Goal: Feedback & Contribution: Contribute content

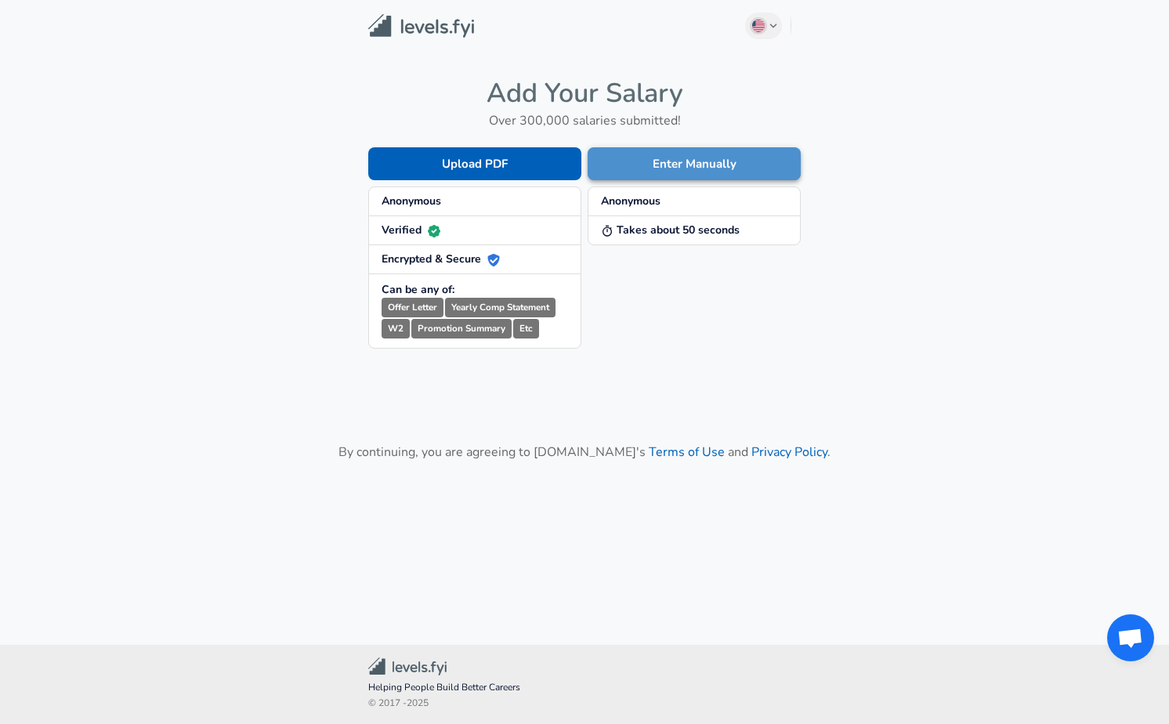
click at [629, 169] on button "Enter Manually" at bounding box center [694, 163] width 213 height 33
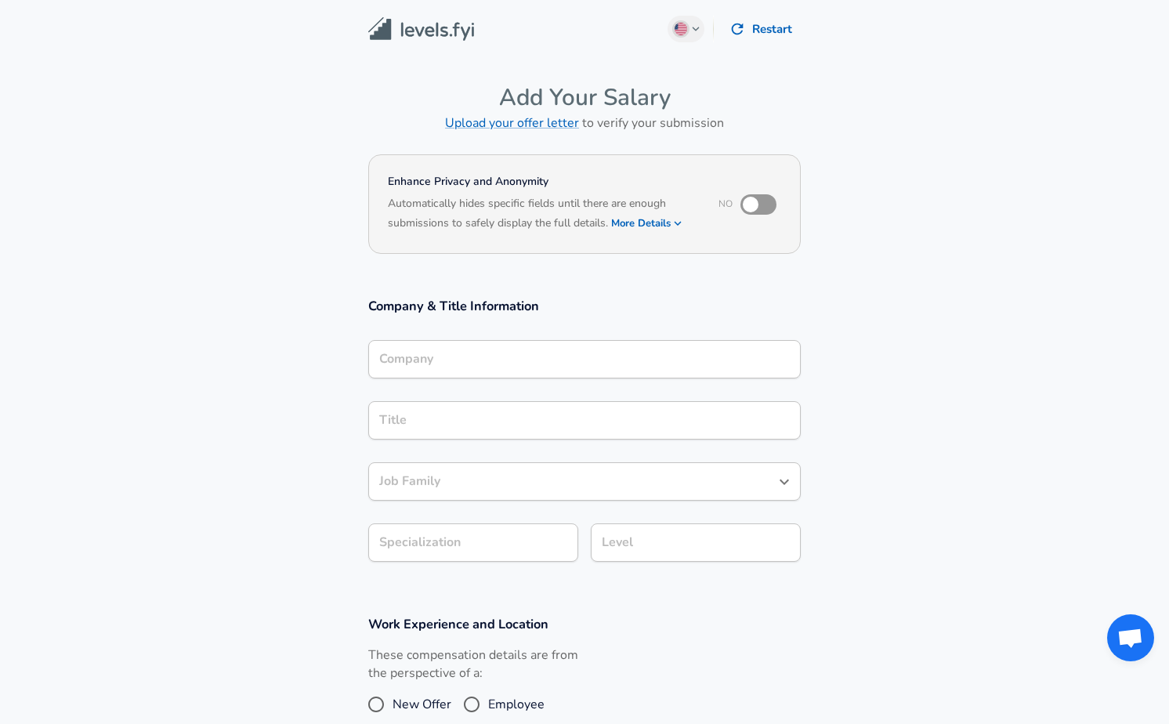
click at [487, 373] on div "Company" at bounding box center [584, 359] width 433 height 38
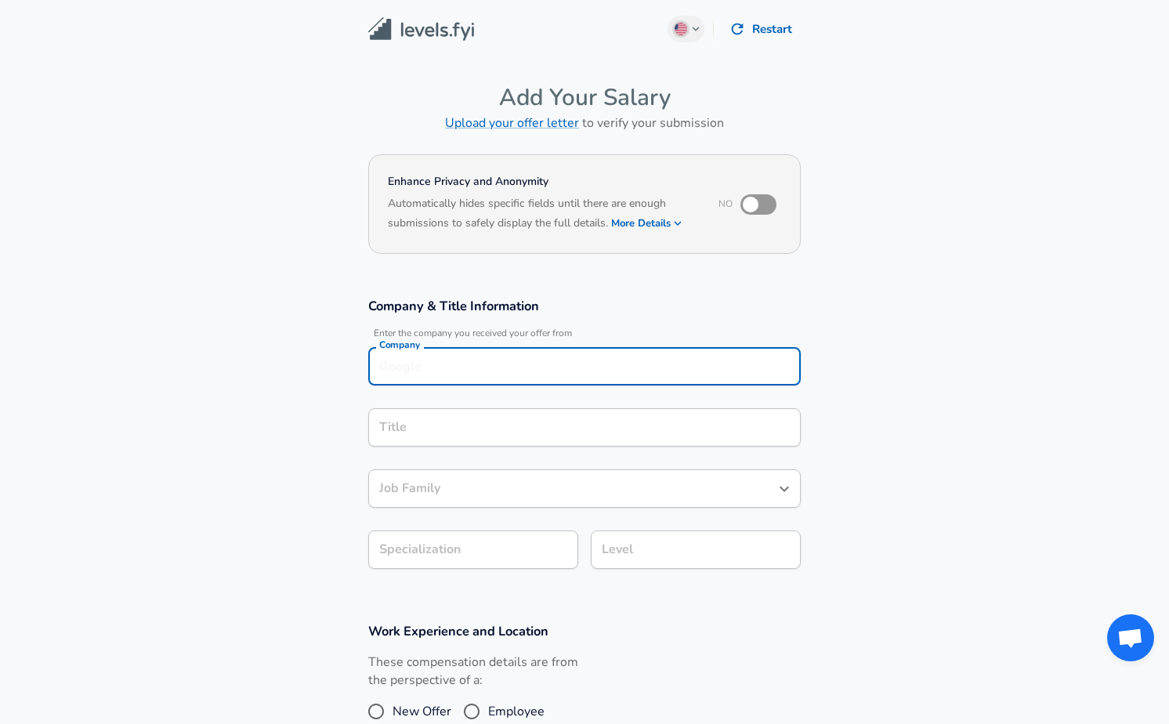
scroll to position [16, 0]
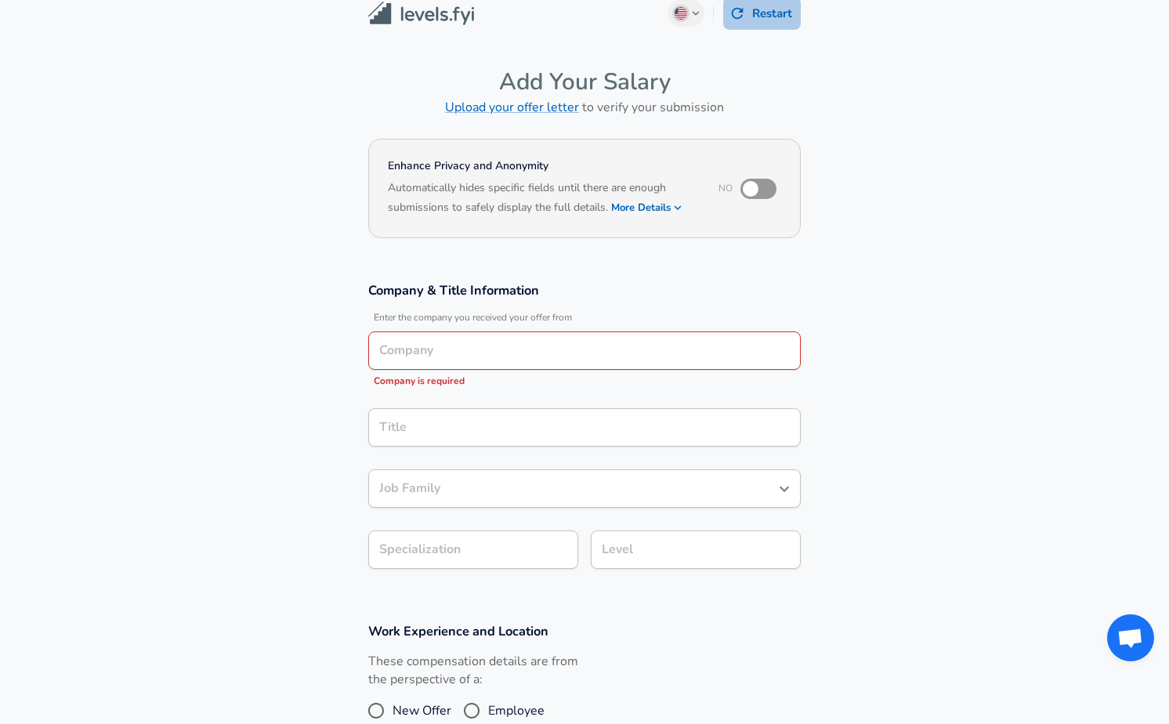
click at [757, 12] on button "Restart" at bounding box center [762, 13] width 78 height 33
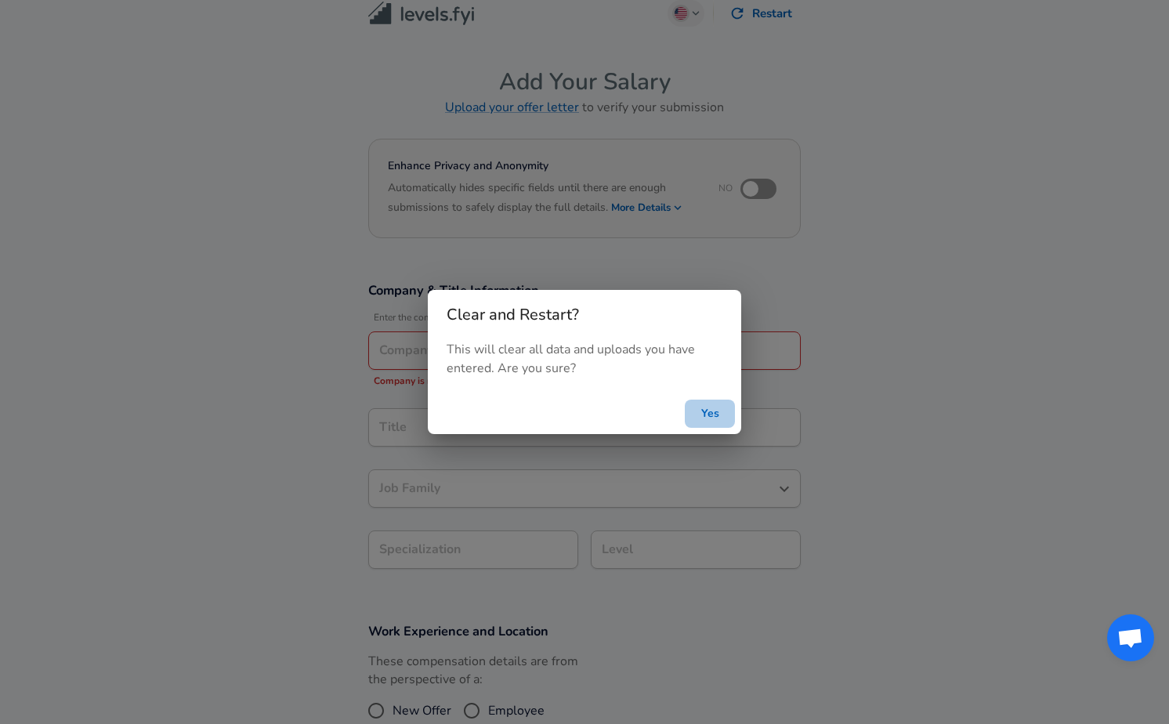
click at [702, 416] on button "Yes" at bounding box center [710, 414] width 50 height 29
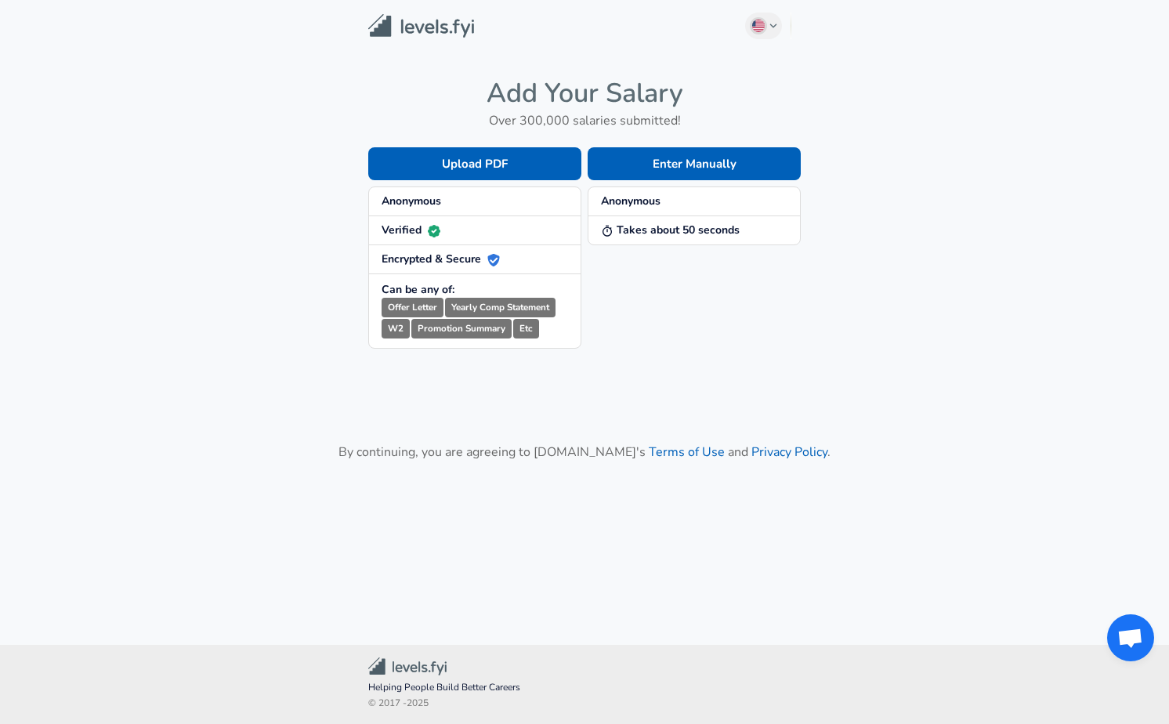
click at [426, 31] on img at bounding box center [421, 26] width 106 height 24
click at [688, 167] on button "Enter Manually" at bounding box center [694, 163] width 213 height 33
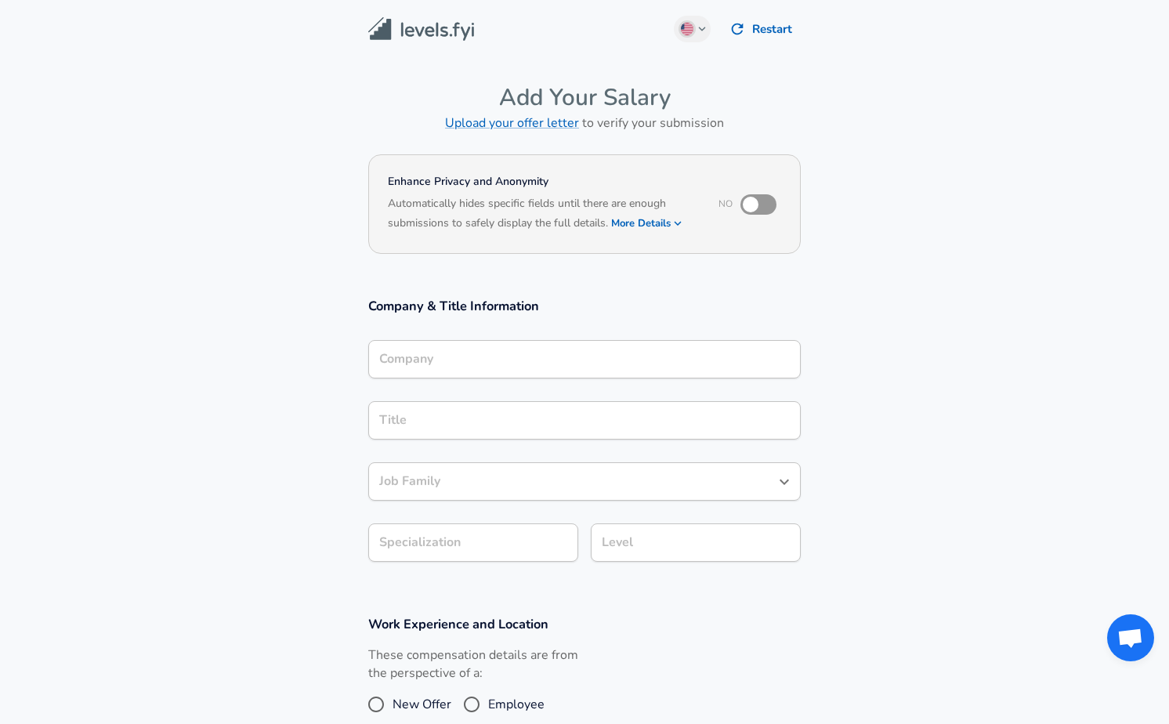
drag, startPoint x: 564, startPoint y: 397, endPoint x: 564, endPoint y: 387, distance: 9.4
click at [564, 397] on div "Title Title" at bounding box center [584, 419] width 433 height 61
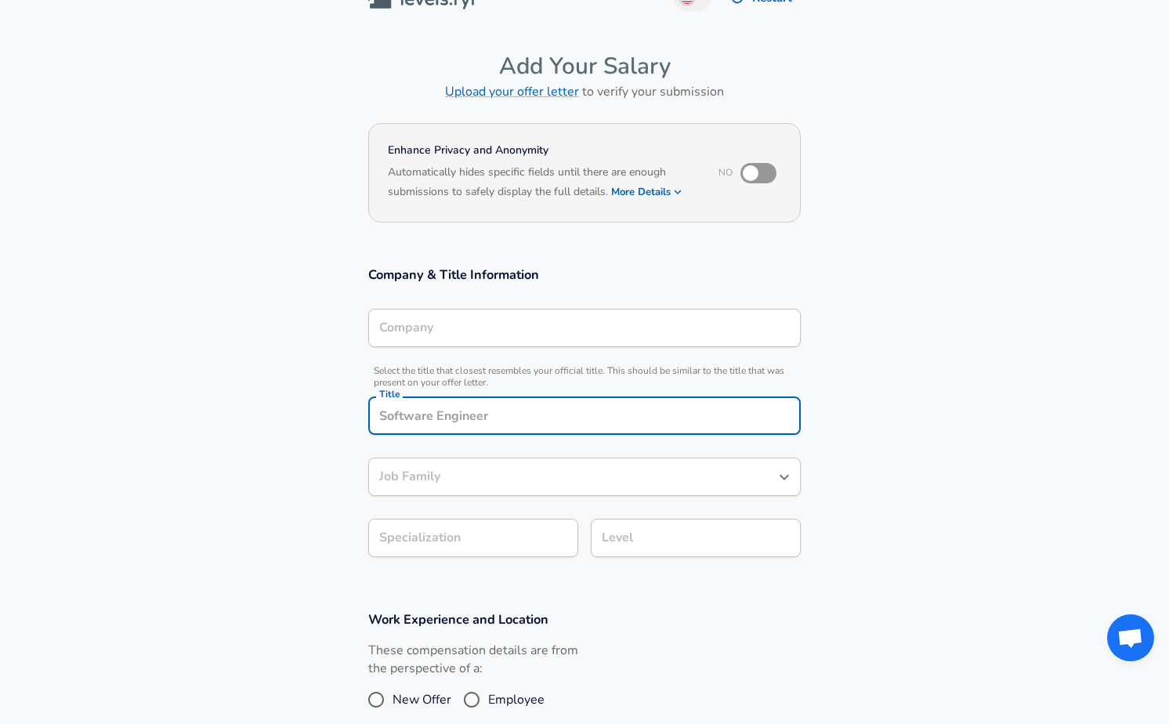
click at [564, 359] on div "Company & Title Information Company Company Select the title that closest resem…" at bounding box center [585, 417] width 470 height 302
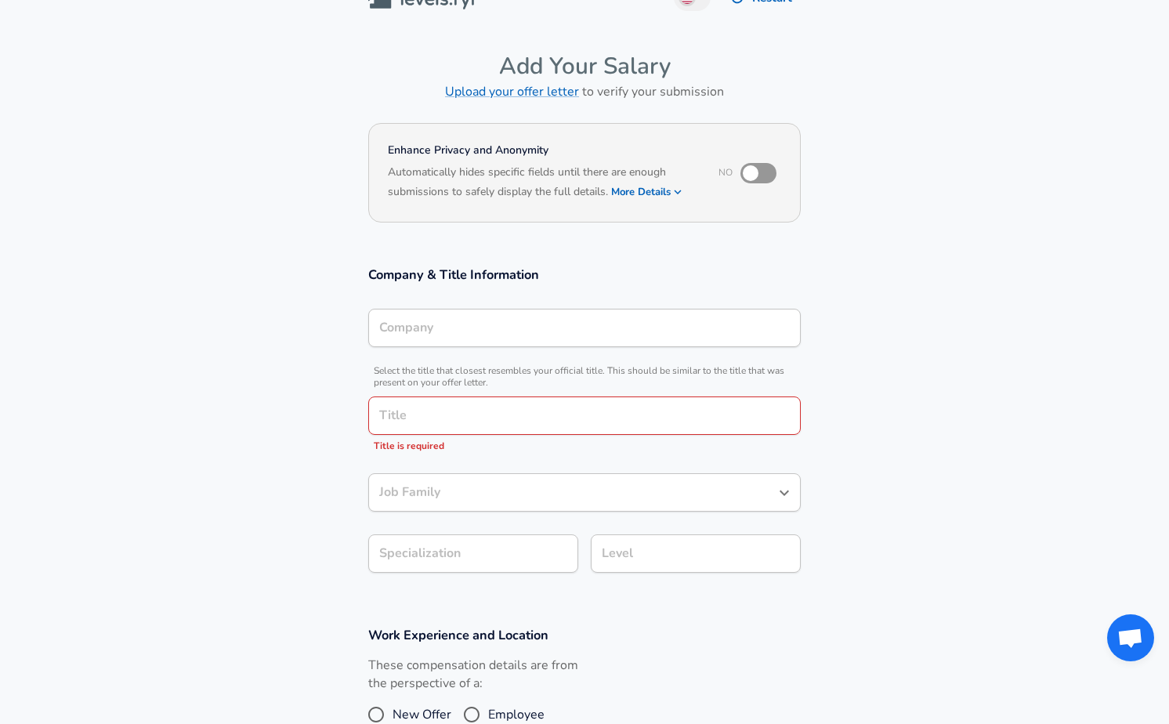
scroll to position [47, 0]
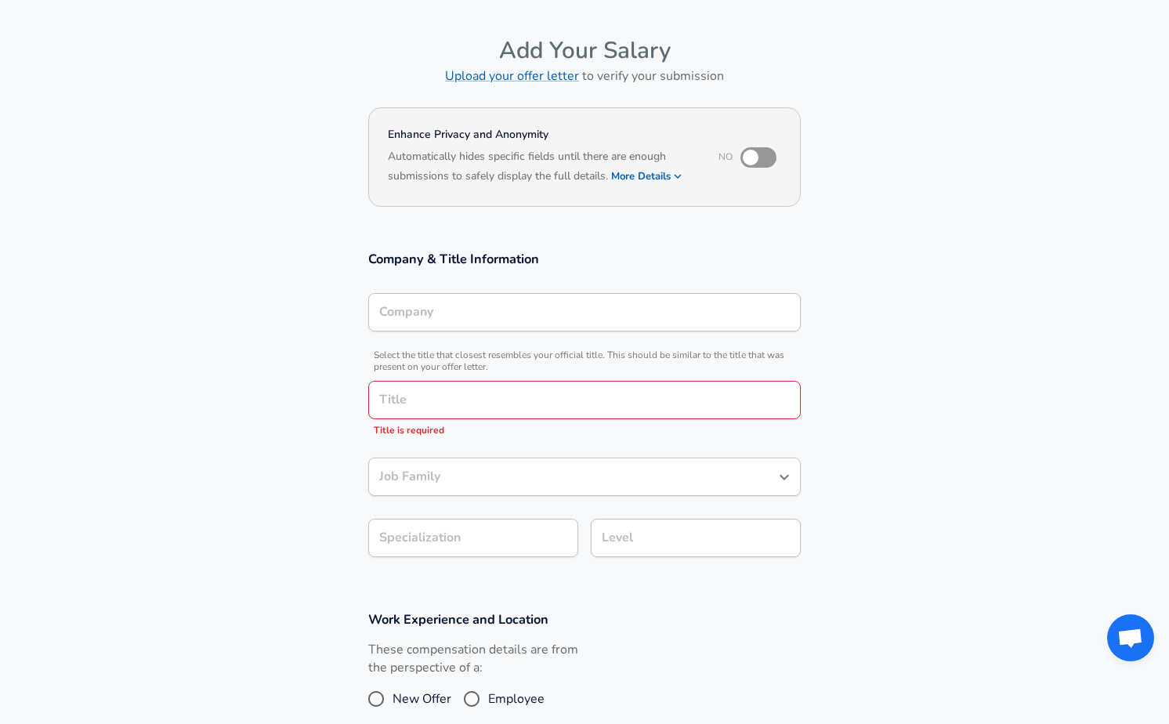
click at [564, 324] on input "Company" at bounding box center [584, 312] width 418 height 24
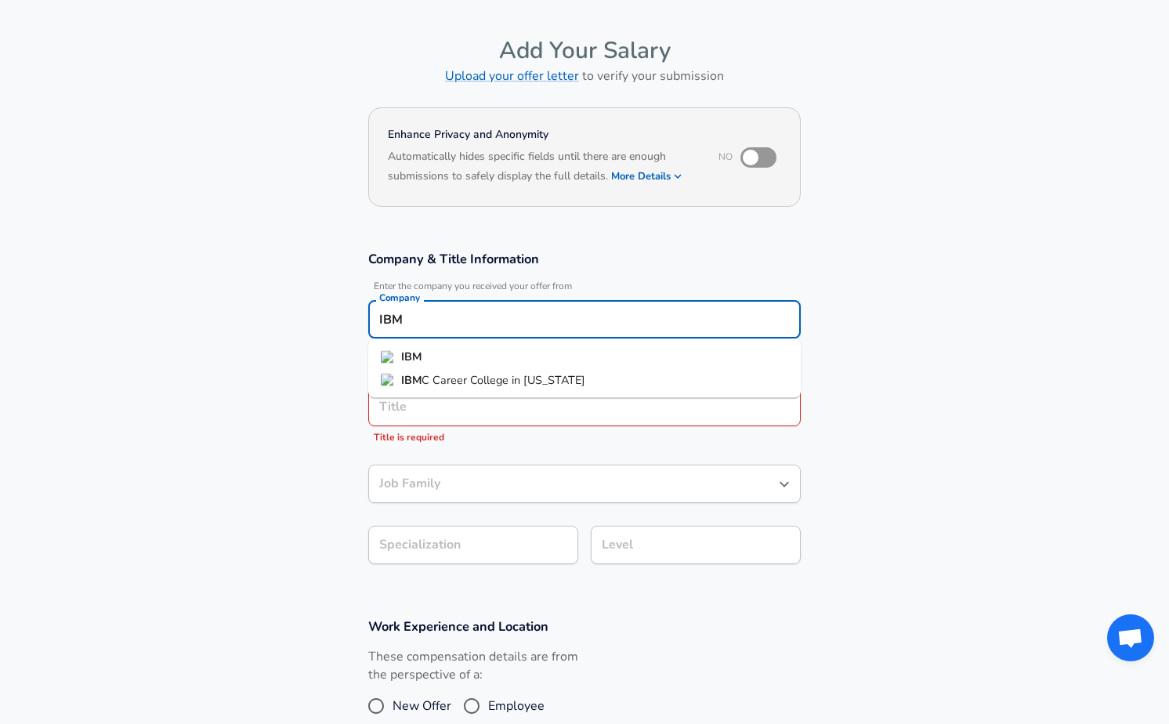
click at [557, 357] on li "IBM" at bounding box center [584, 358] width 433 height 24
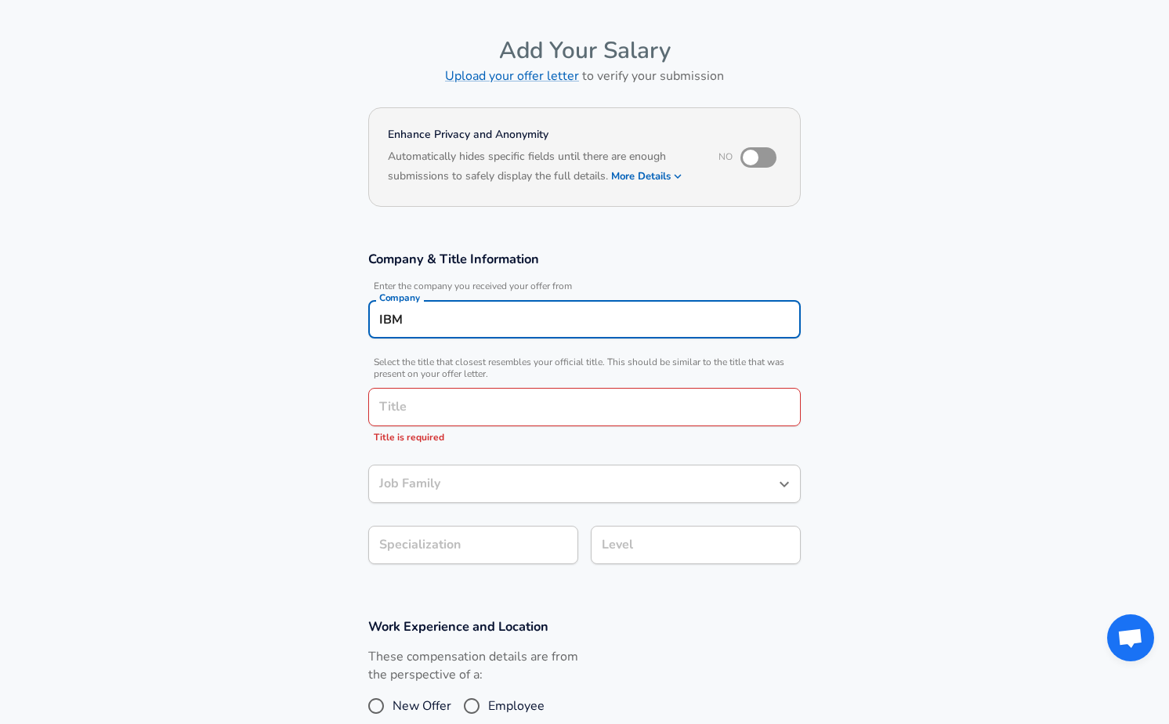
type input "IBM"
click at [544, 418] on input "Title" at bounding box center [584, 407] width 418 height 24
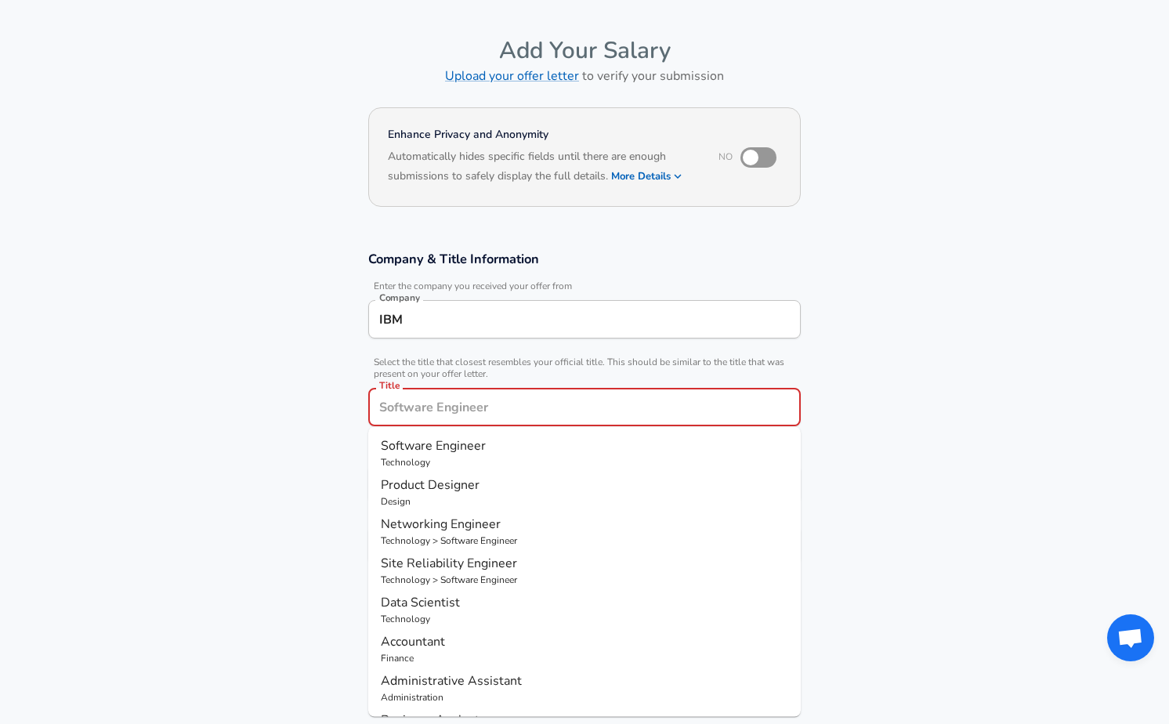
click at [538, 448] on p "Software Engineer" at bounding box center [585, 445] width 408 height 19
type input "Software Engineer"
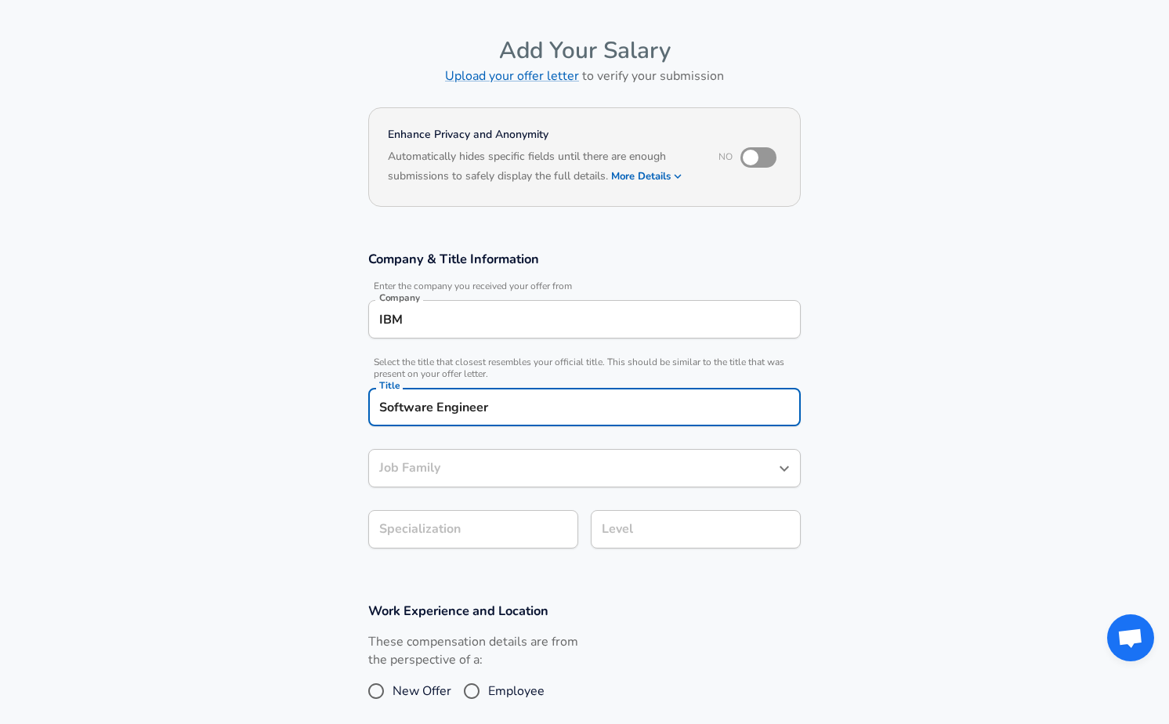
type input "Software Engineer"
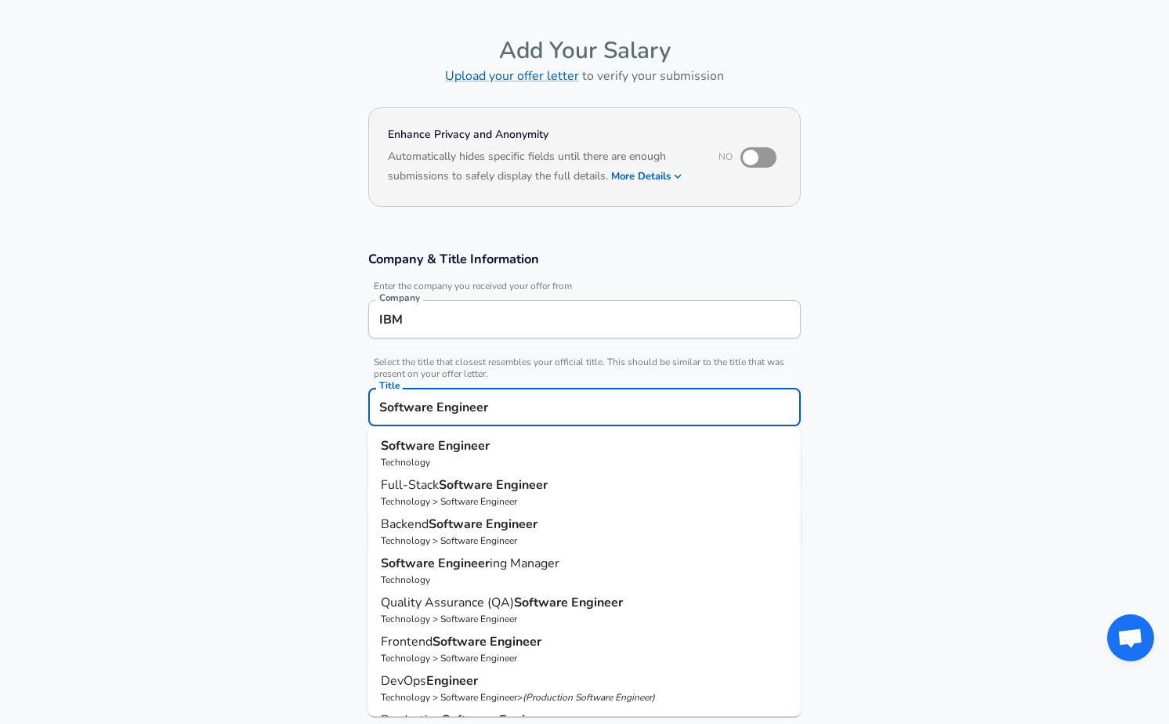
click at [571, 412] on input "Software Engineer" at bounding box center [584, 407] width 418 height 24
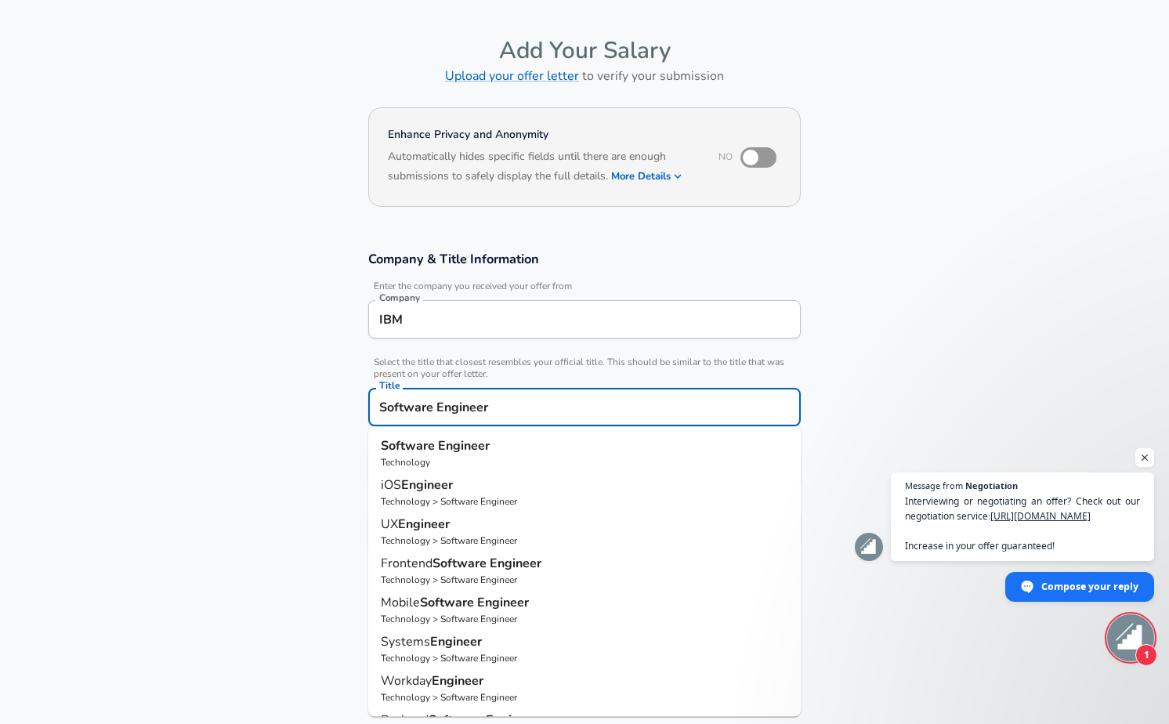
type input "Software Engineer"
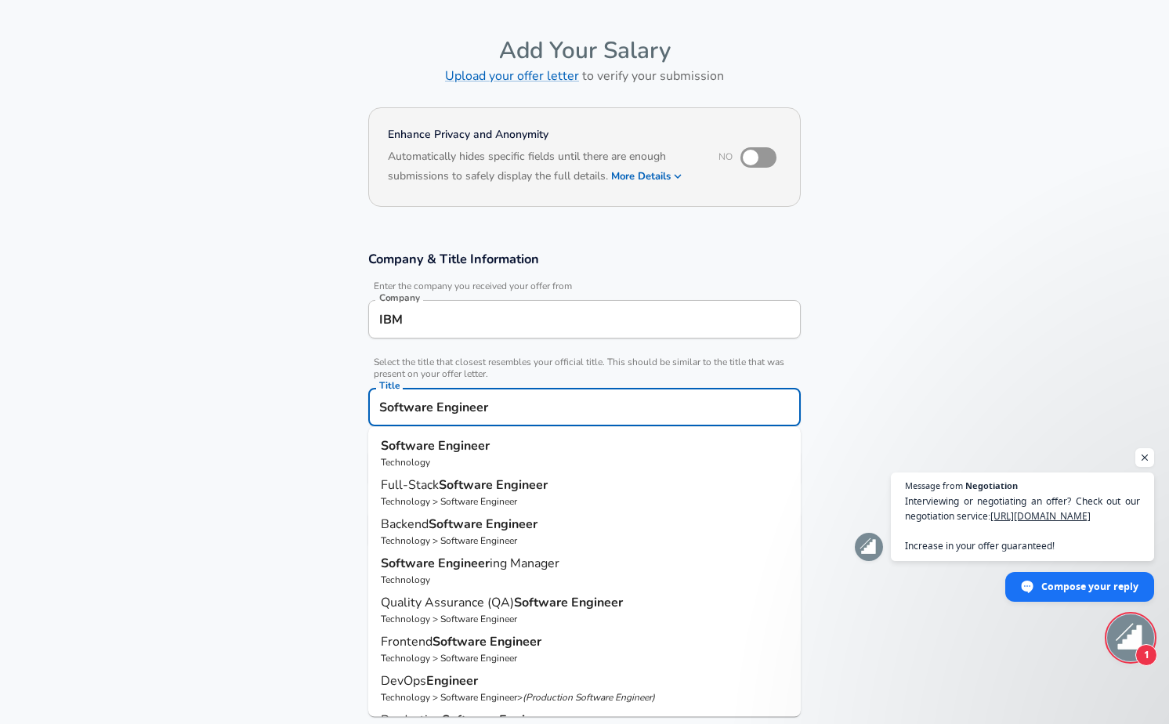
click at [223, 433] on section "Company & Title Information Enter the company you received your offer from Comp…" at bounding box center [584, 408] width 1169 height 352
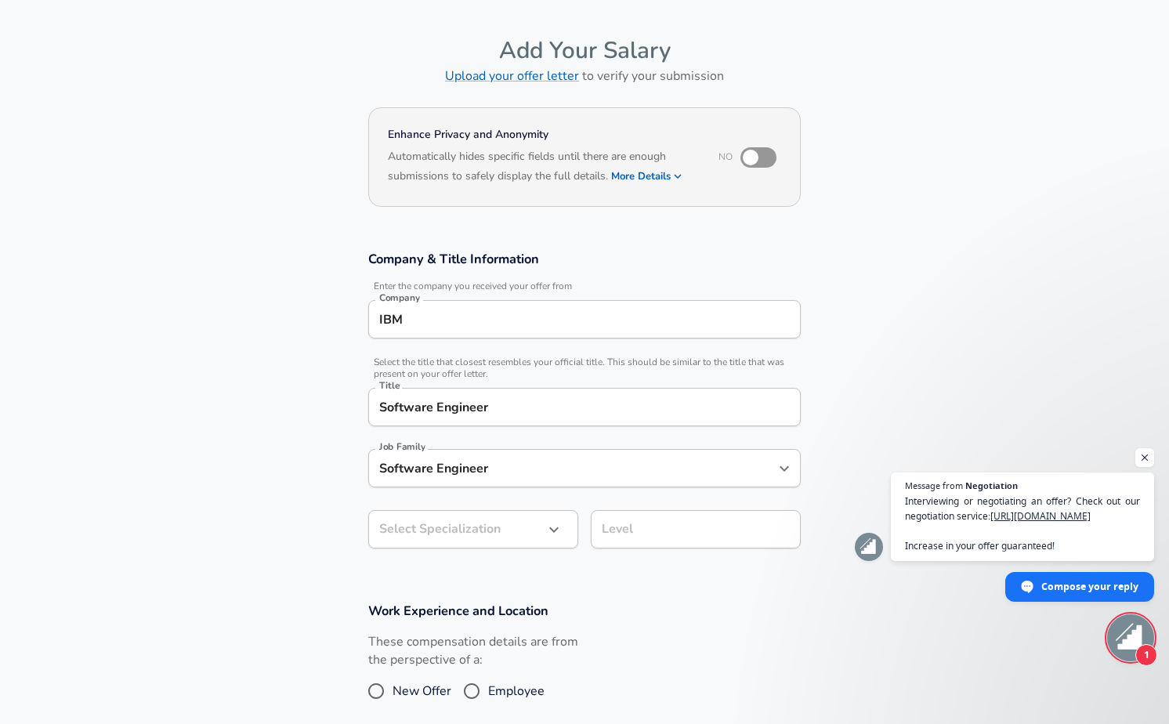
click at [502, 469] on input "Software Engineer" at bounding box center [572, 468] width 395 height 24
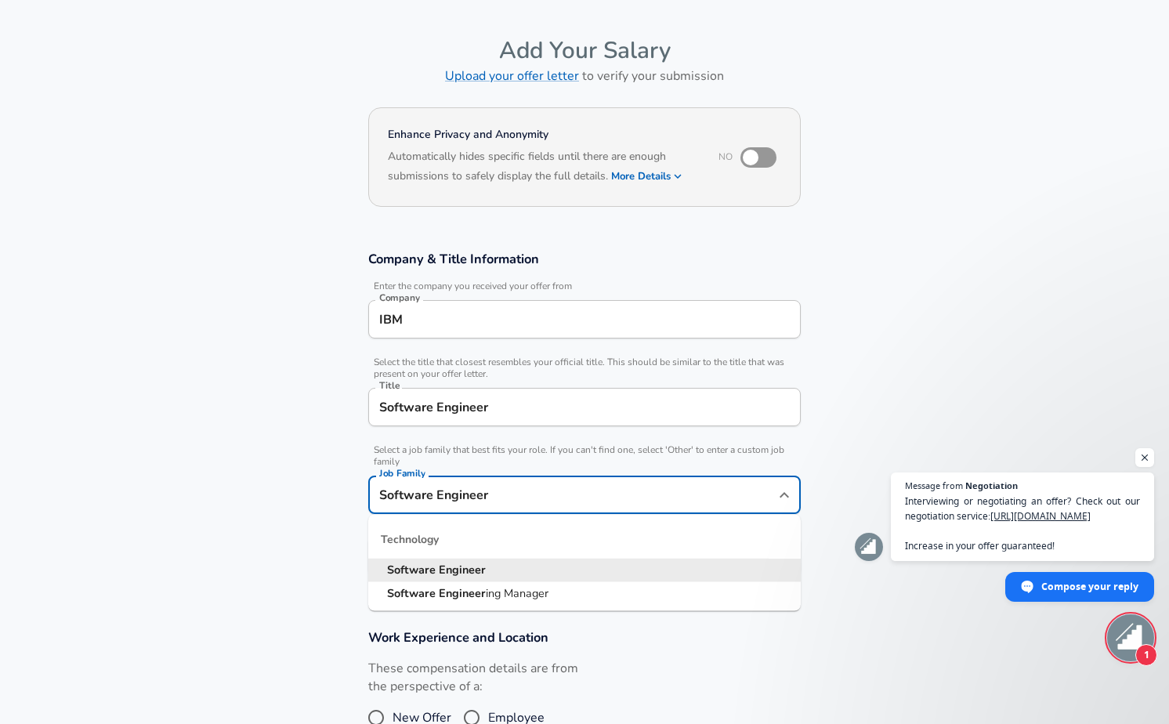
scroll to position [78, 0]
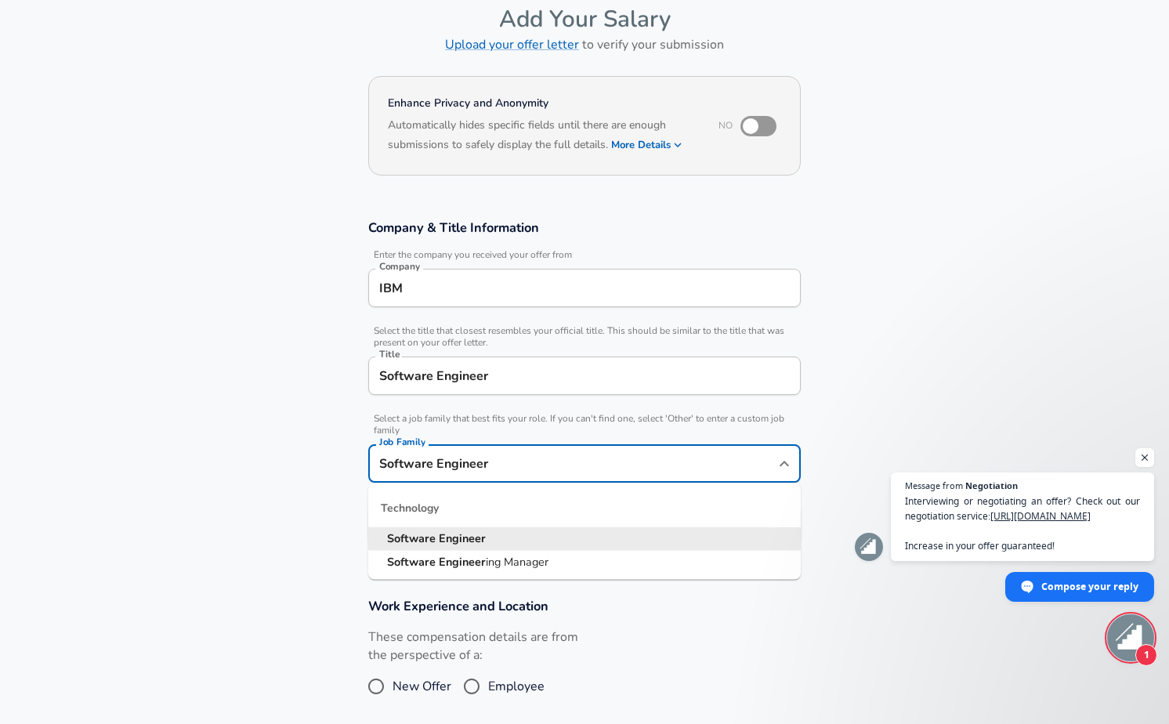
click at [457, 539] on strong "Engineer" at bounding box center [462, 539] width 47 height 16
click at [523, 523] on body "English ([GEOGRAPHIC_DATA]) Change Restart Add Your Salary Upload your offer le…" at bounding box center [584, 284] width 1169 height 724
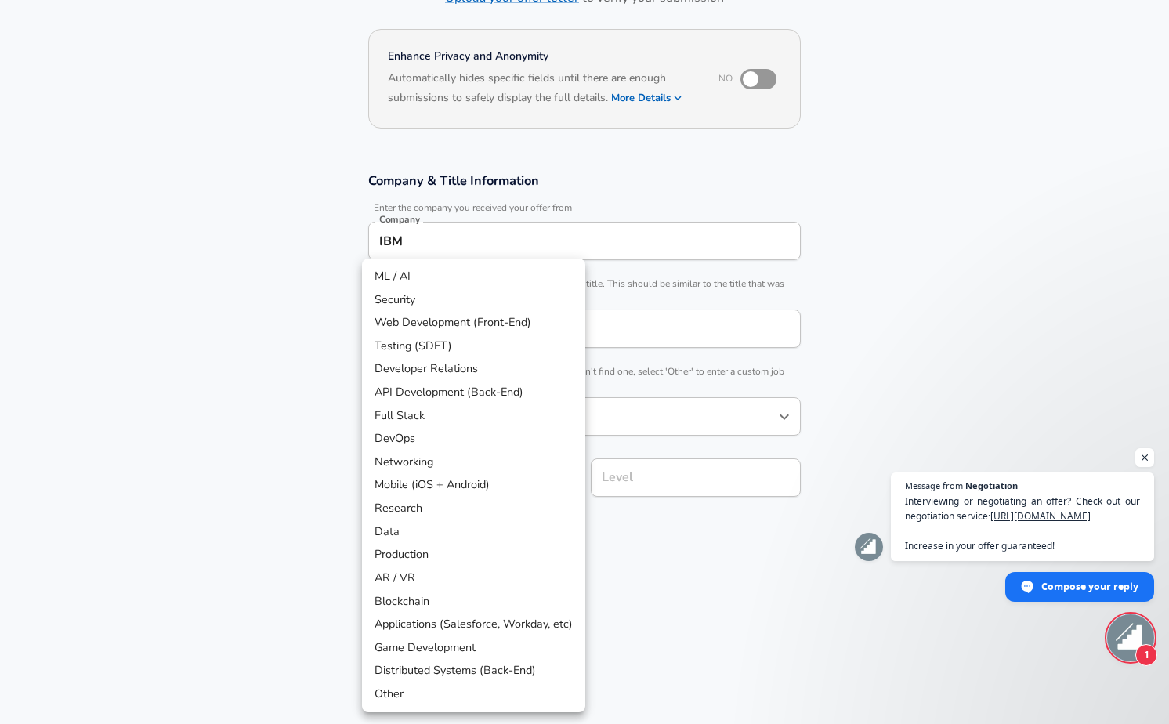
click at [673, 487] on div at bounding box center [584, 362] width 1169 height 724
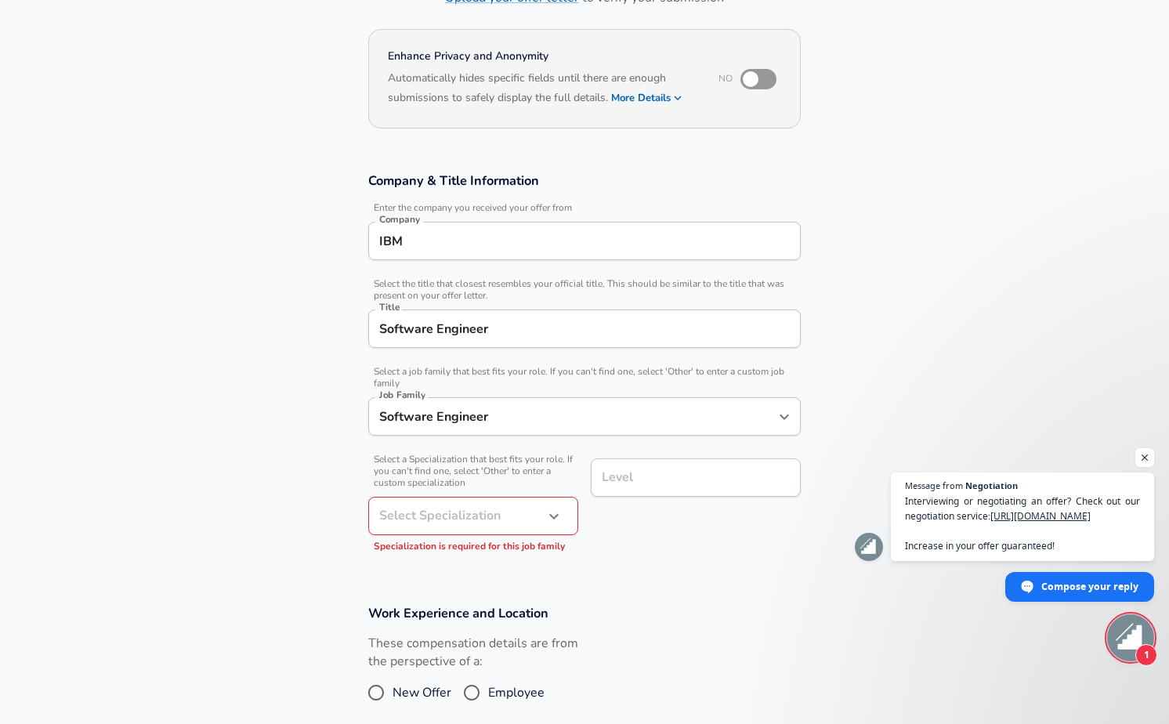
click at [664, 480] on div "ML / AI Security Web Development (Front-End) Testing (SDET) Developer Relations…" at bounding box center [584, 362] width 1169 height 724
click at [653, 479] on input "Level" at bounding box center [696, 477] width 196 height 24
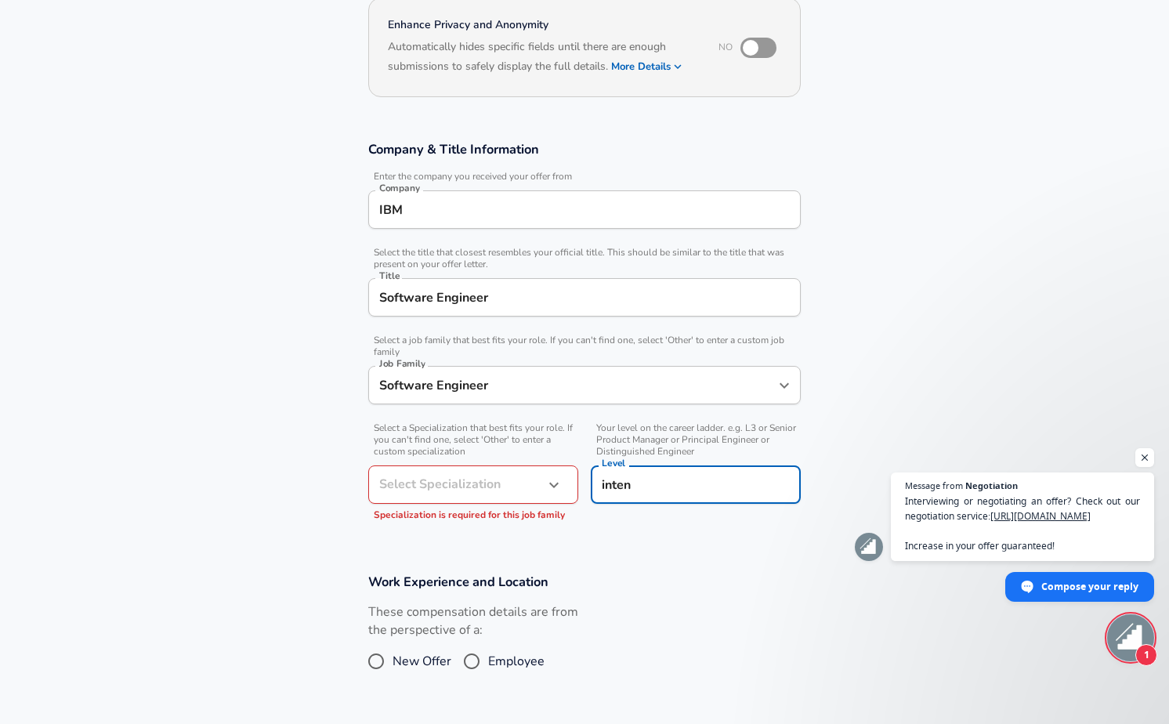
type input "intenr"
type input "intern"
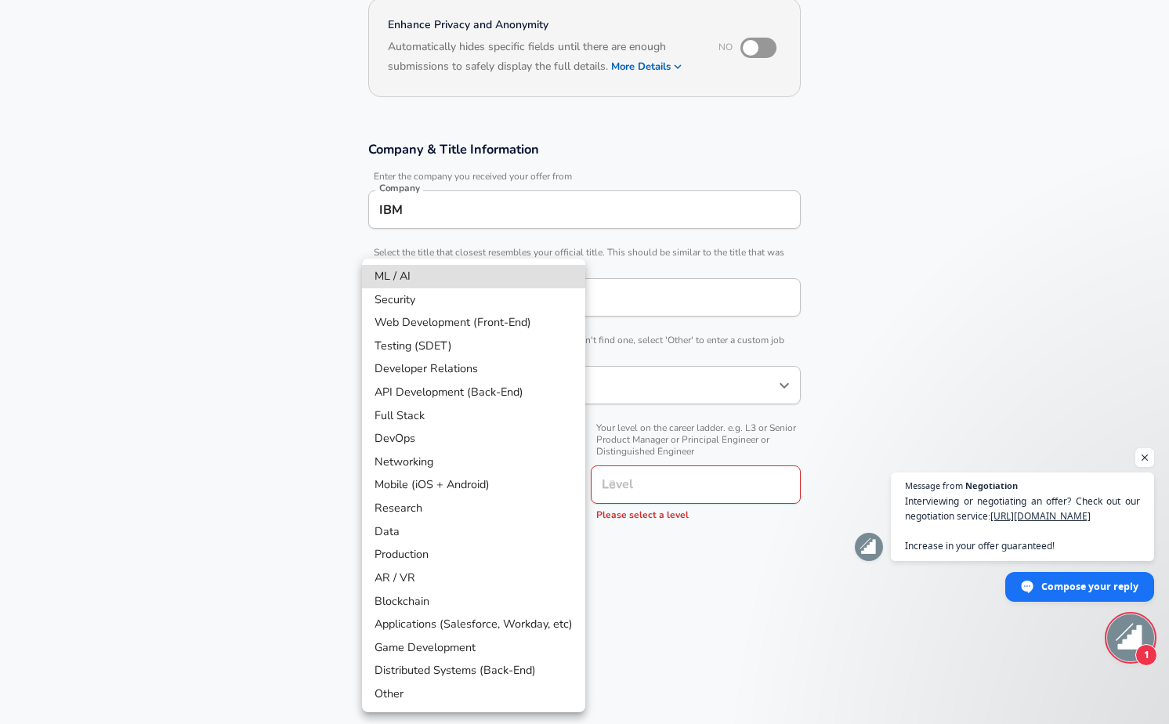
click at [502, 492] on body "English ([GEOGRAPHIC_DATA]) Change Restart Add Your Salary Upload your offer le…" at bounding box center [584, 205] width 1169 height 724
click at [487, 665] on li "Distributed Systems (Back-End)" at bounding box center [473, 671] width 223 height 24
type input "Distributed Systems (Back-End)"
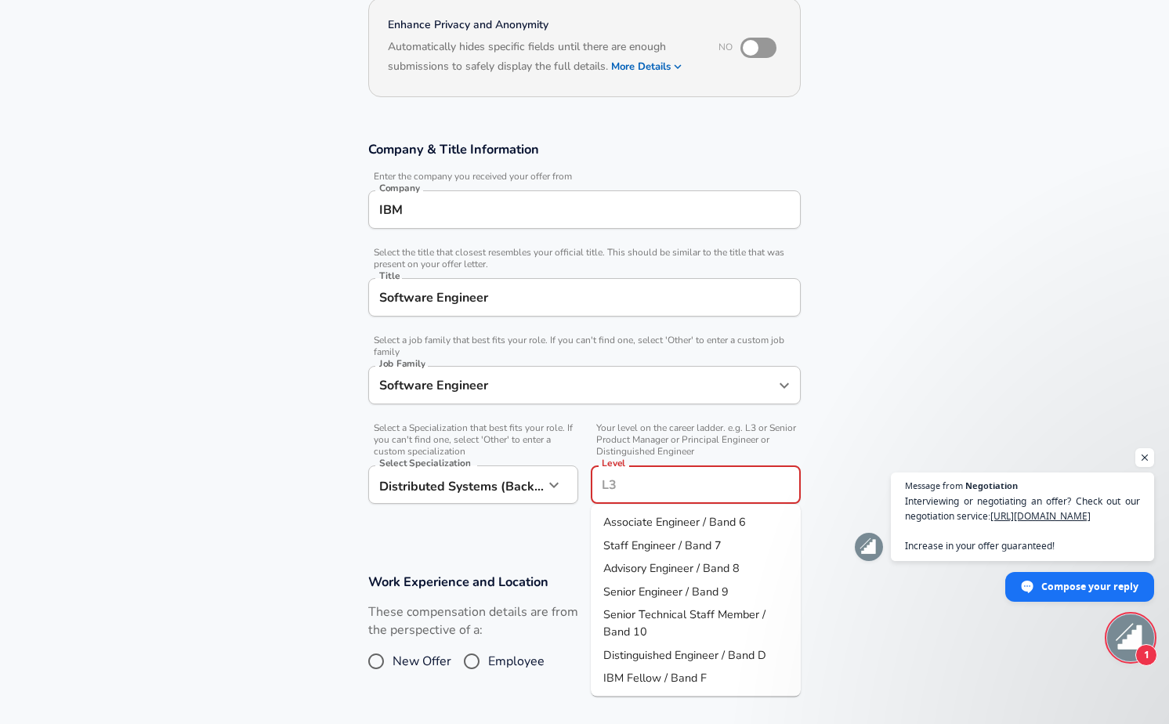
click at [662, 485] on input "Level" at bounding box center [696, 485] width 196 height 24
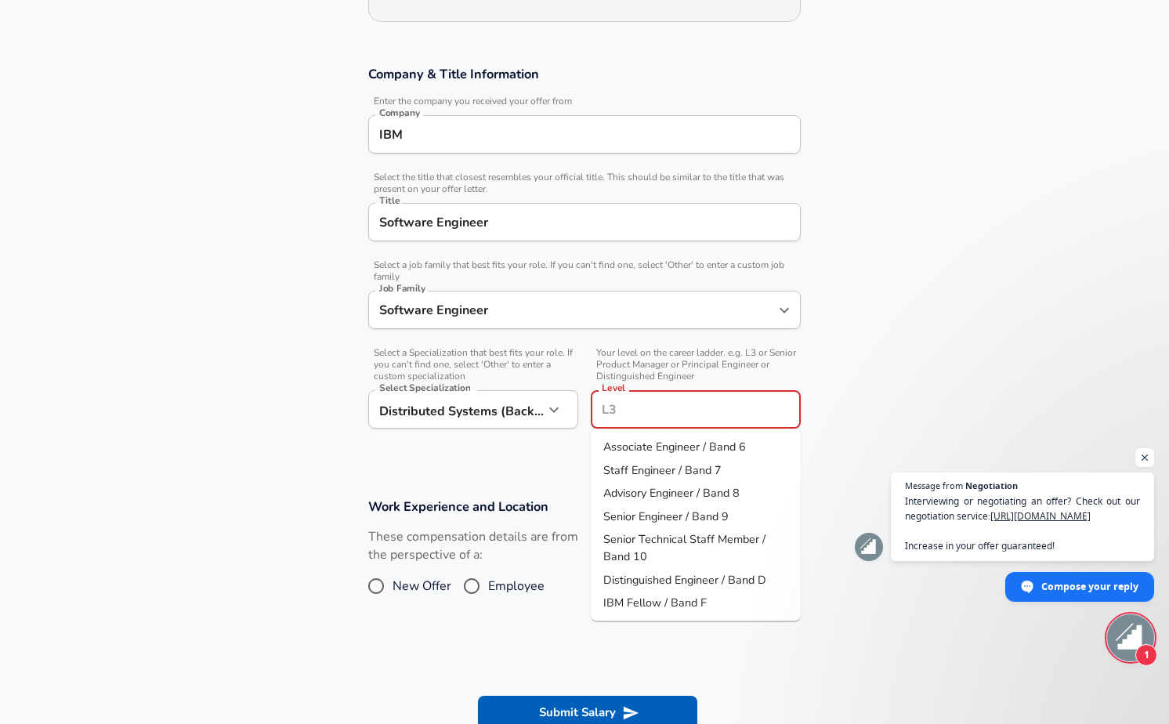
scroll to position [237, 0]
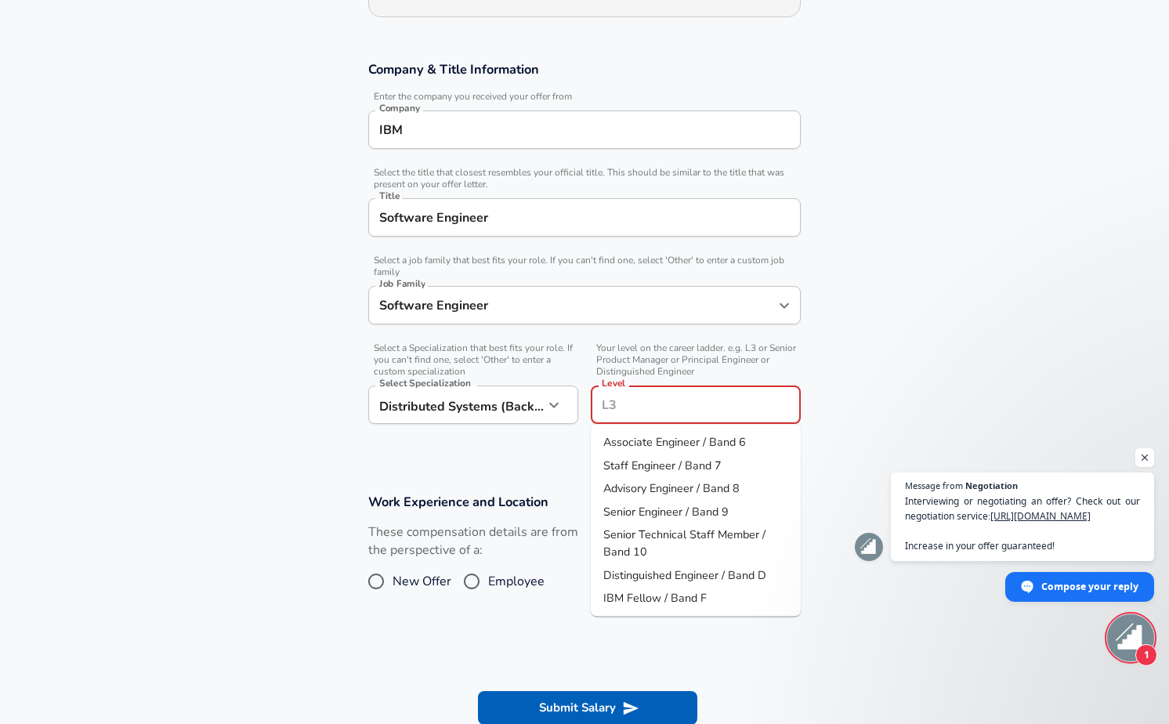
click at [438, 458] on section "Company & Title Information Enter the company you received your offer from Comp…" at bounding box center [584, 258] width 1169 height 433
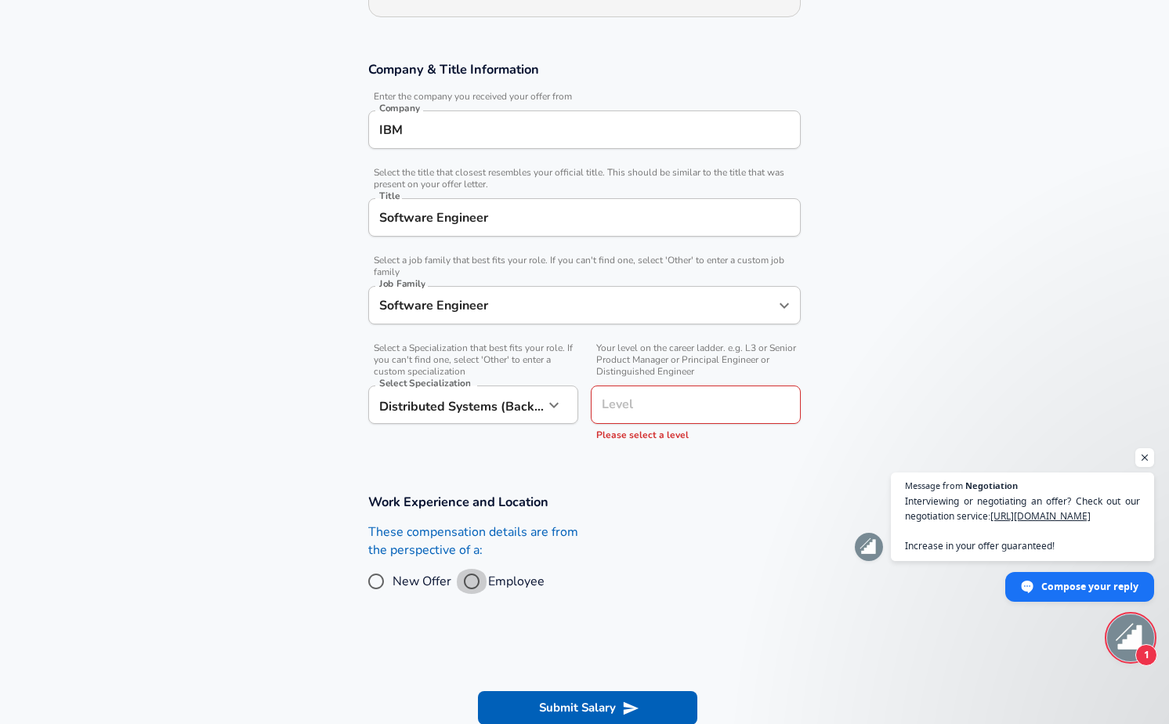
click at [482, 580] on input "Employee" at bounding box center [471, 581] width 33 height 25
radio input "true"
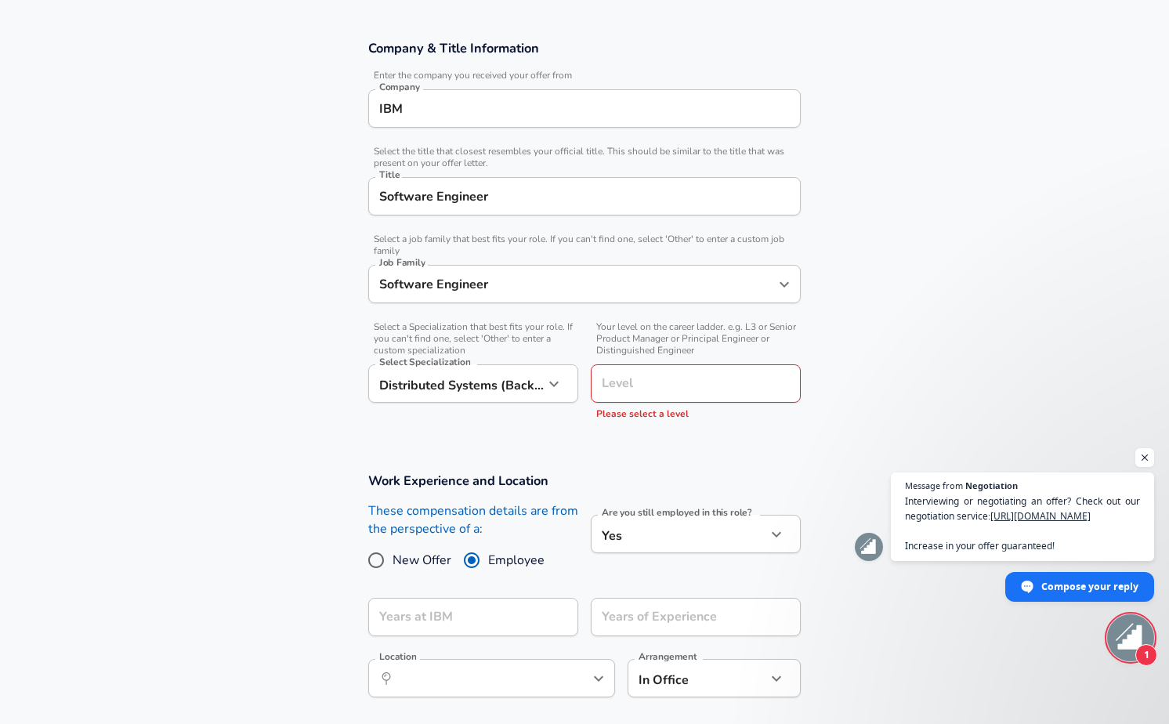
scroll to position [267, 0]
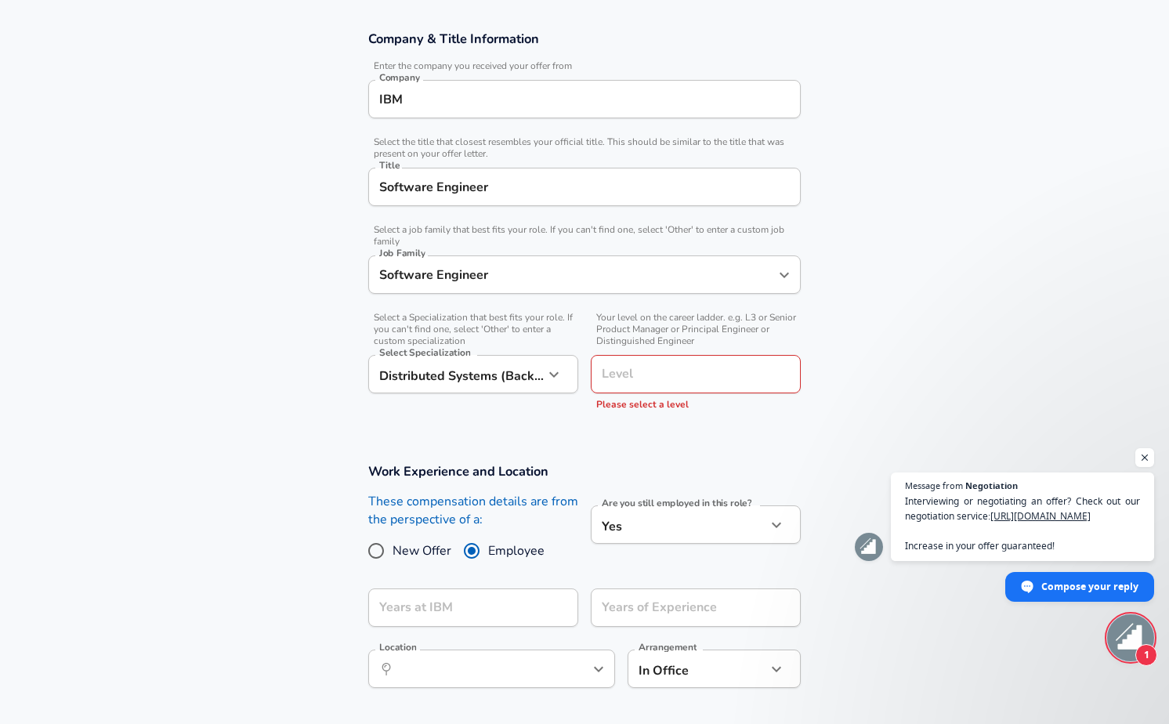
click at [639, 457] on body "English ([GEOGRAPHIC_DATA]) Change Restart Add Your Salary Upload your offer le…" at bounding box center [584, 95] width 1169 height 724
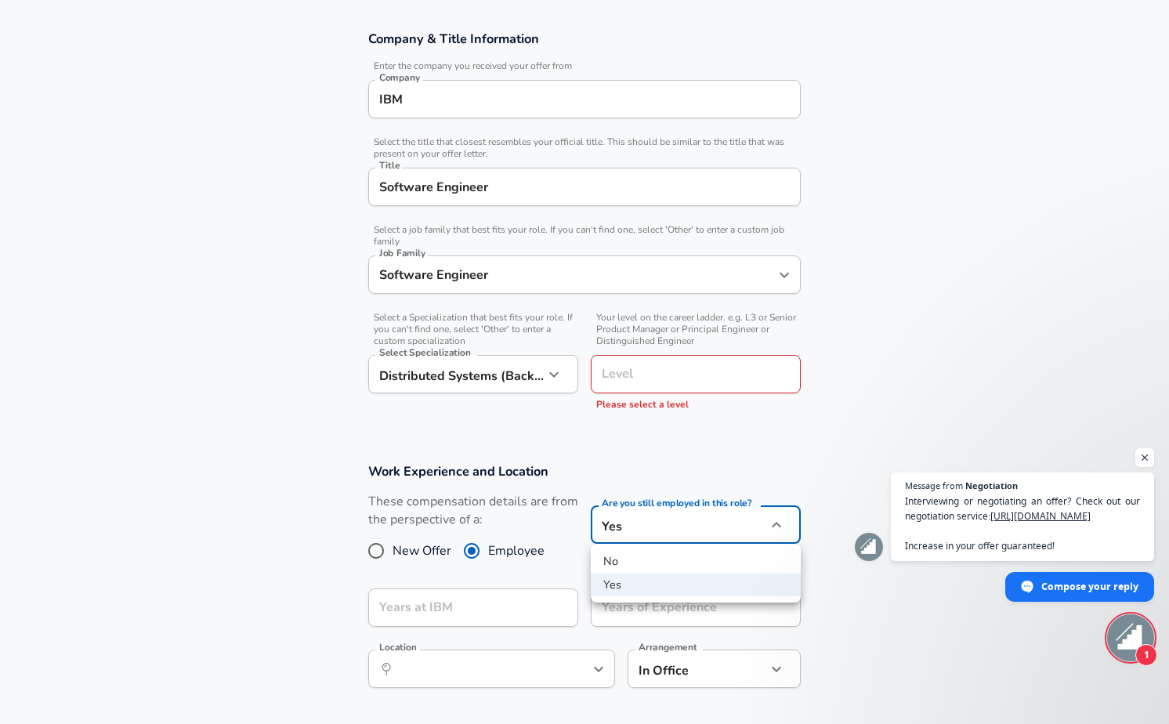
drag, startPoint x: 639, startPoint y: 576, endPoint x: 639, endPoint y: 558, distance: 18.0
click at [639, 559] on ul "No Yes" at bounding box center [696, 573] width 210 height 59
click at [639, 558] on li "No" at bounding box center [696, 562] width 210 height 24
type input "no"
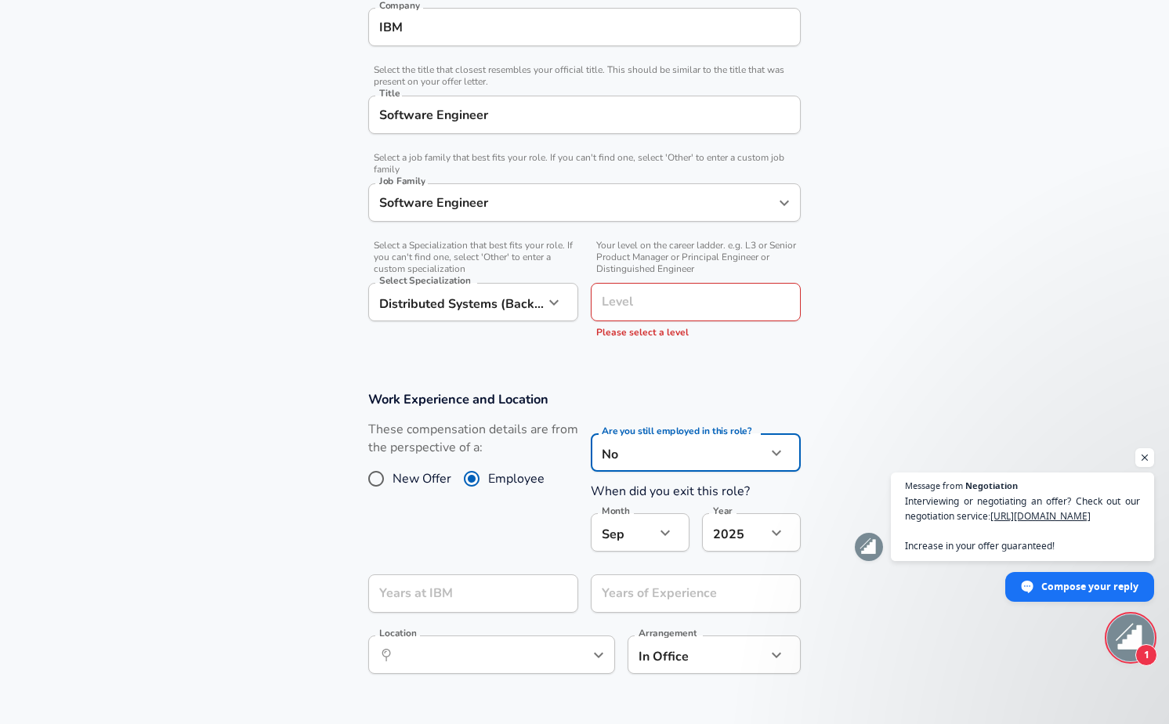
scroll to position [387, 0]
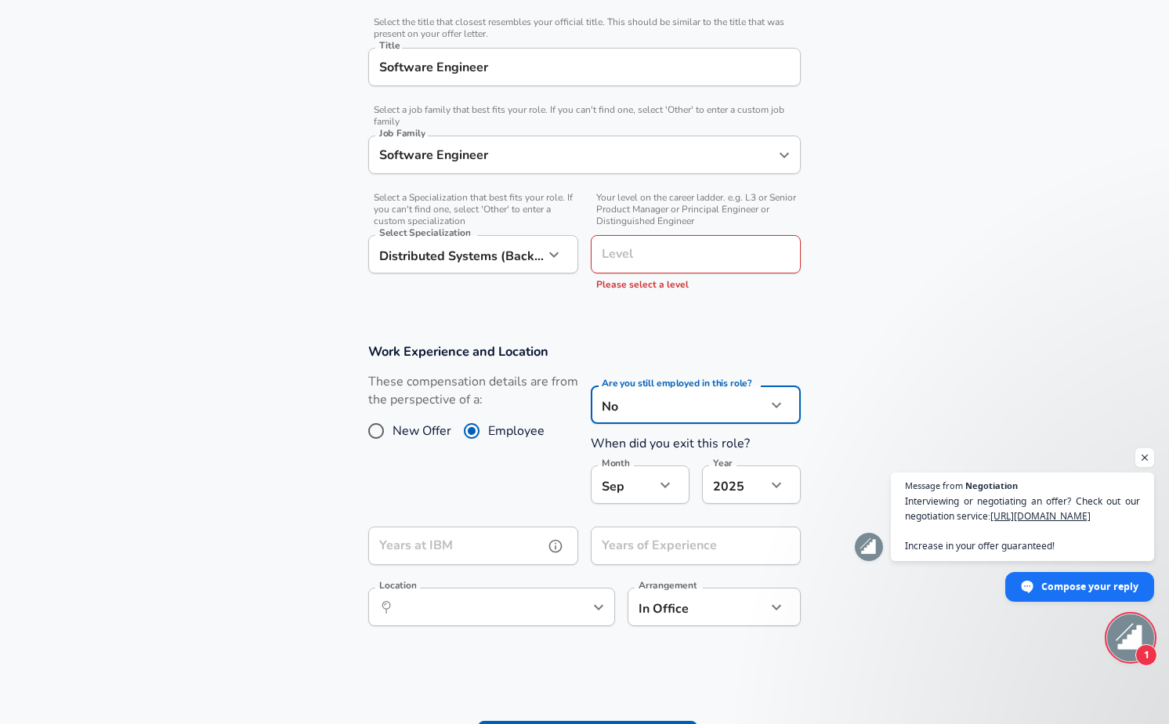
click at [452, 560] on input "Years at IBM" at bounding box center [456, 546] width 176 height 38
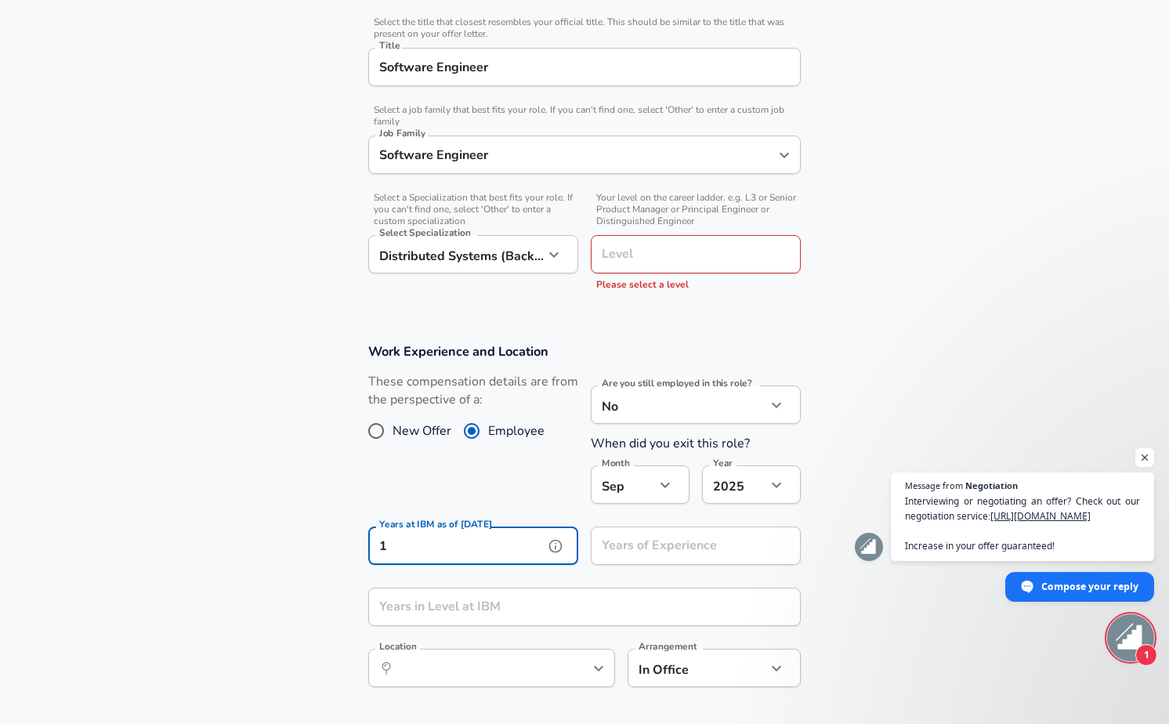
type input "1"
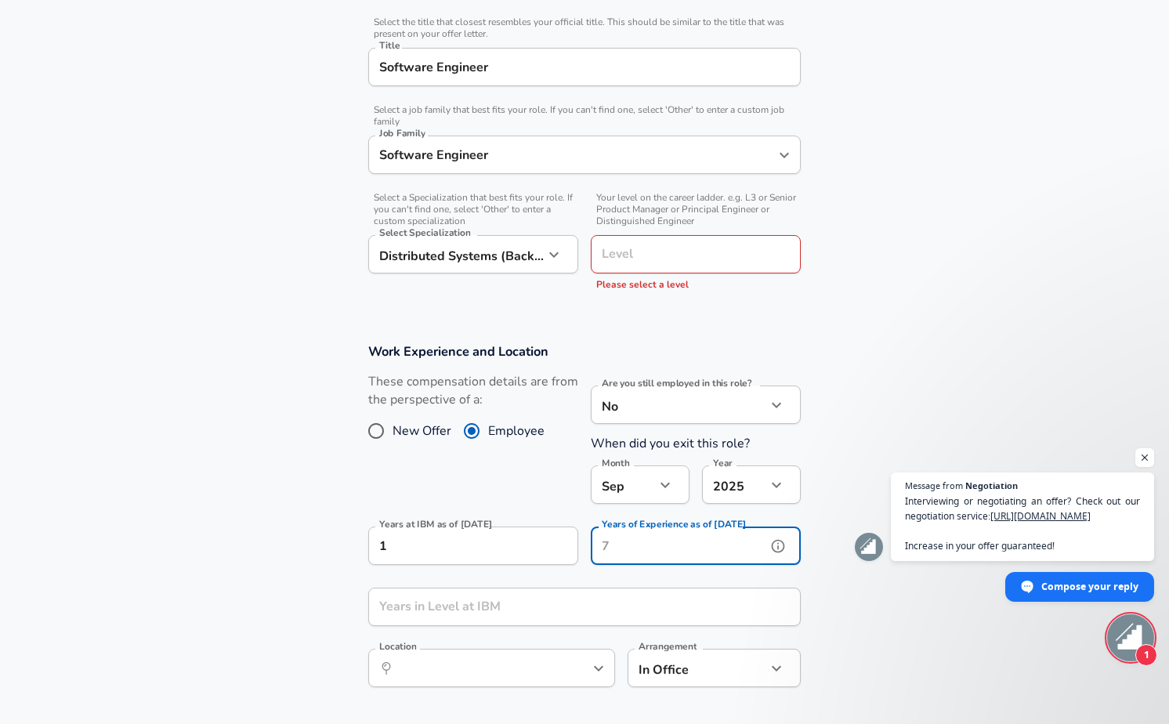
click at [653, 552] on input "Years of Experience as of [DATE]" at bounding box center [679, 546] width 176 height 38
click at [567, 650] on div "​ Location" at bounding box center [491, 668] width 247 height 38
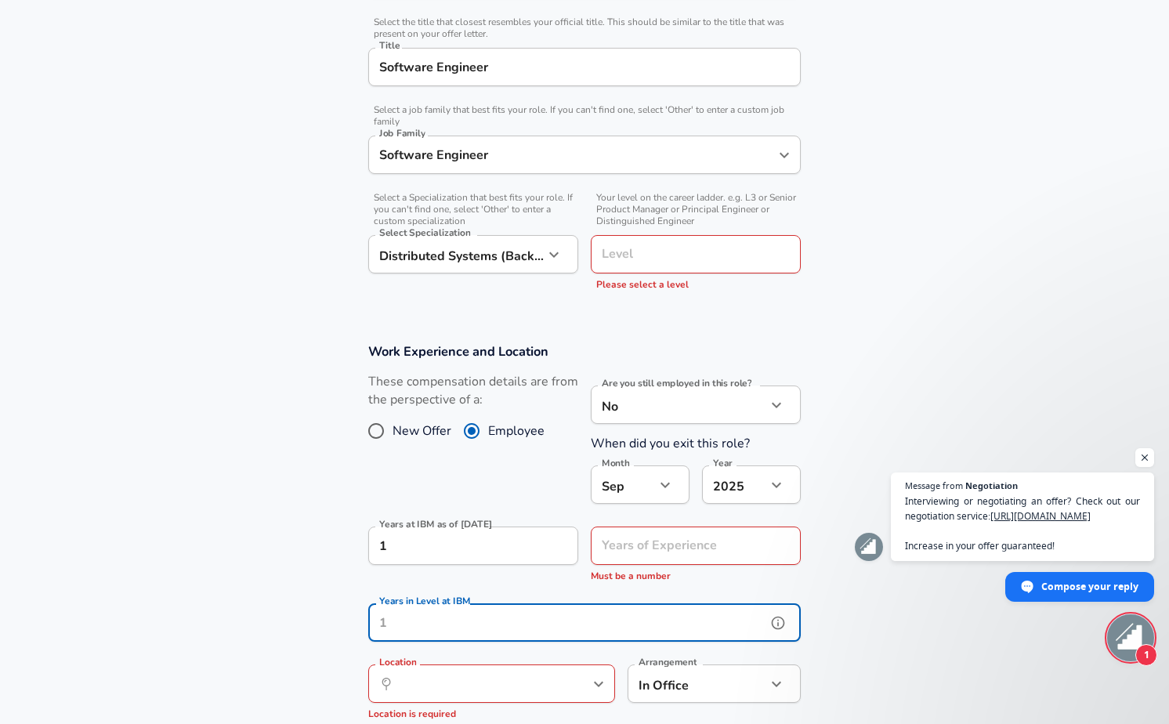
click at [567, 619] on input "Years in Level at IBM" at bounding box center [567, 622] width 398 height 38
type input "1"
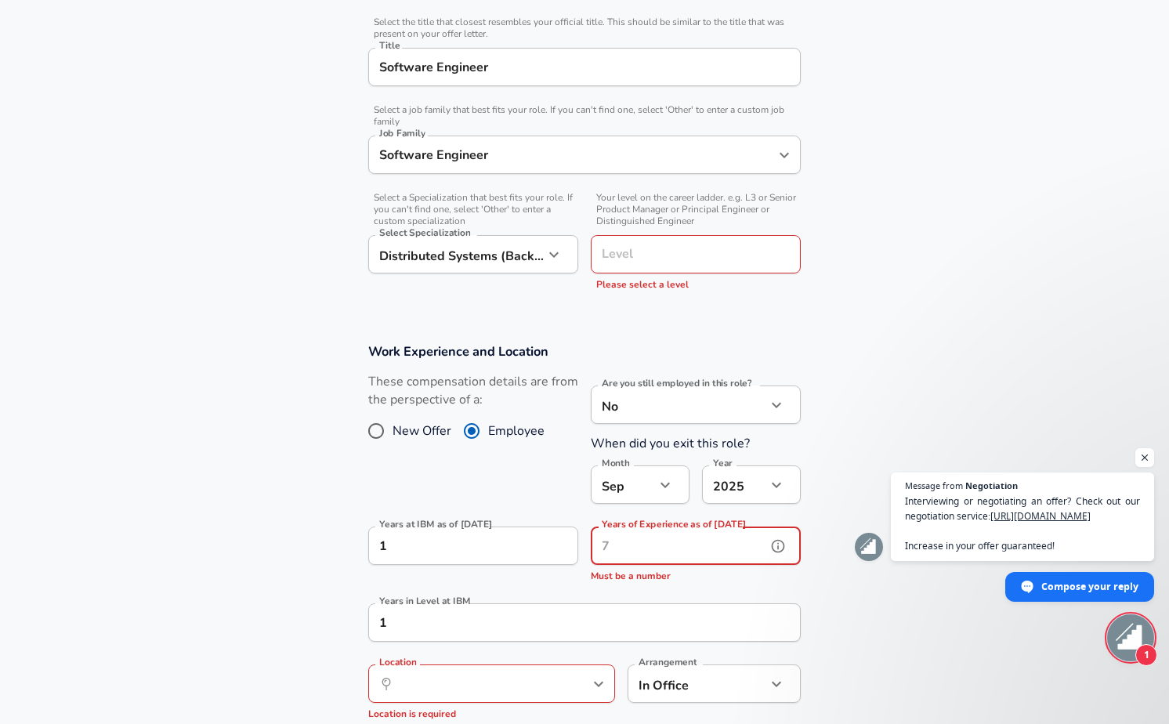
click at [668, 561] on input "Years of Experience as of [DATE]" at bounding box center [679, 546] width 176 height 38
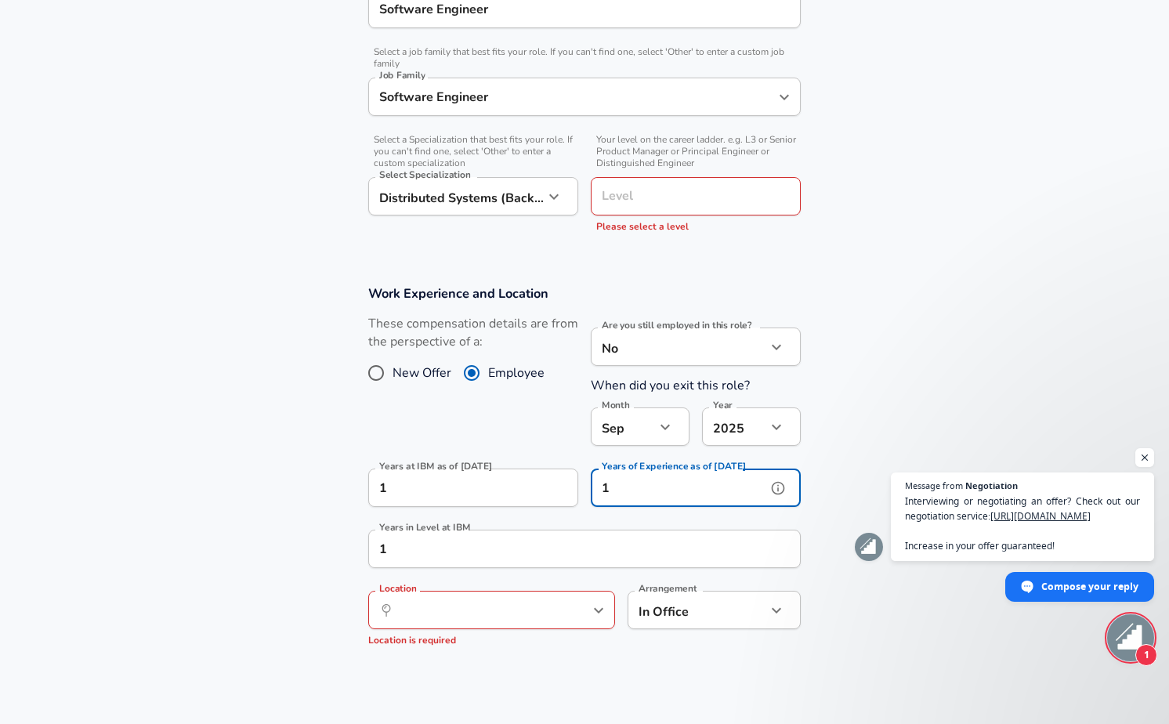
scroll to position [447, 0]
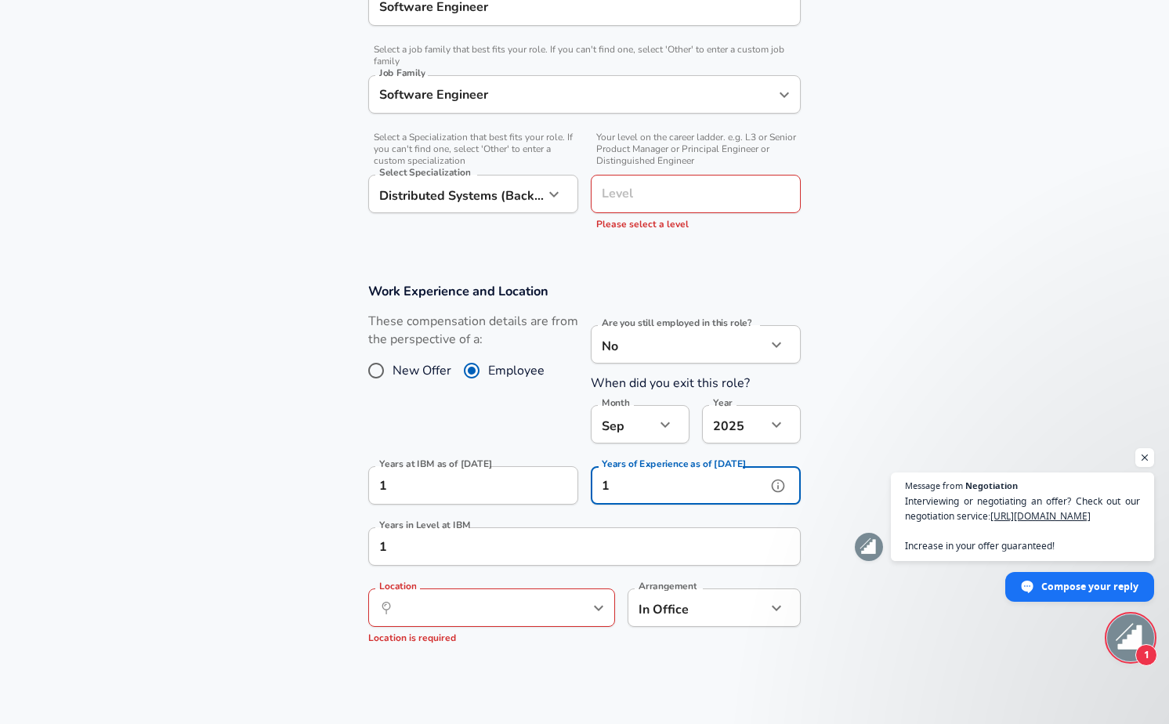
click at [570, 618] on button "help" at bounding box center [573, 608] width 24 height 24
type input "1"
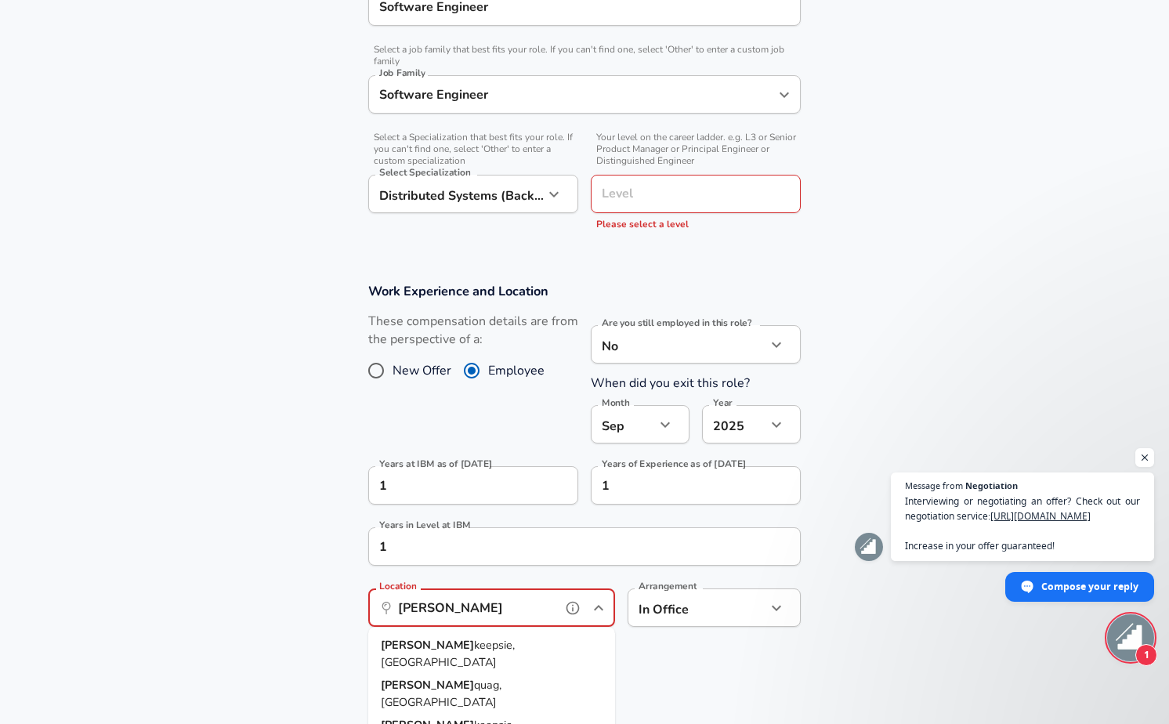
click at [498, 646] on li "[PERSON_NAME] keepsie, [GEOGRAPHIC_DATA]" at bounding box center [491, 654] width 247 height 40
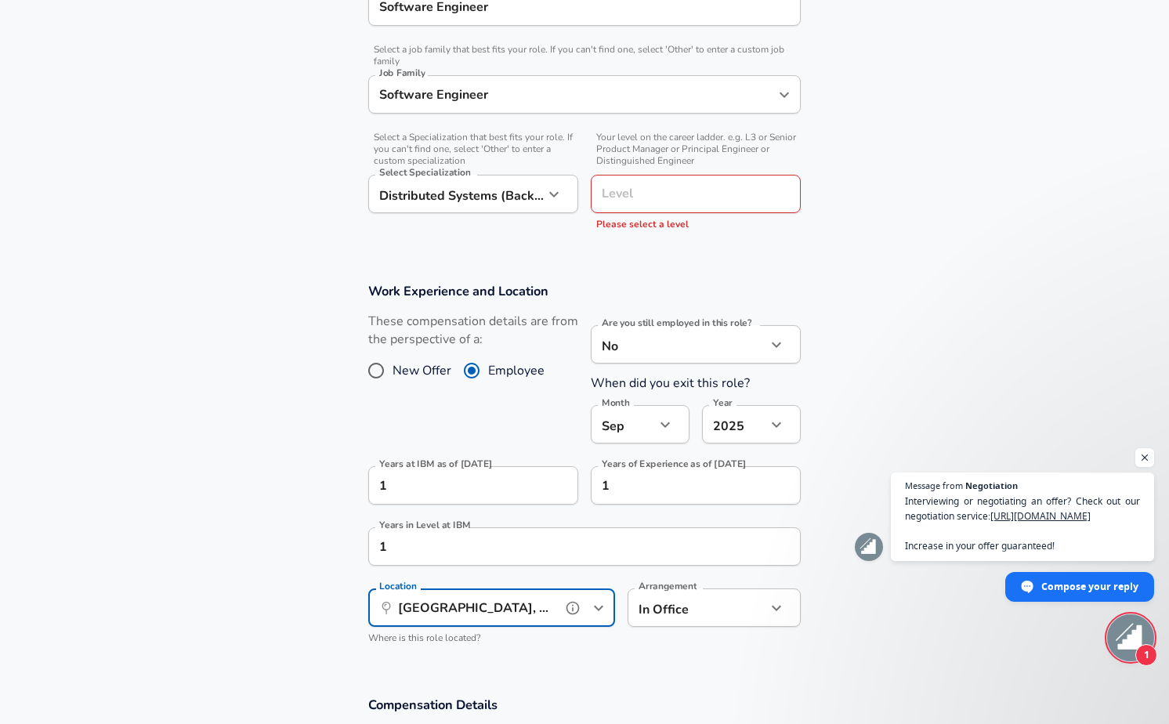
type input "[GEOGRAPHIC_DATA], [GEOGRAPHIC_DATA]"
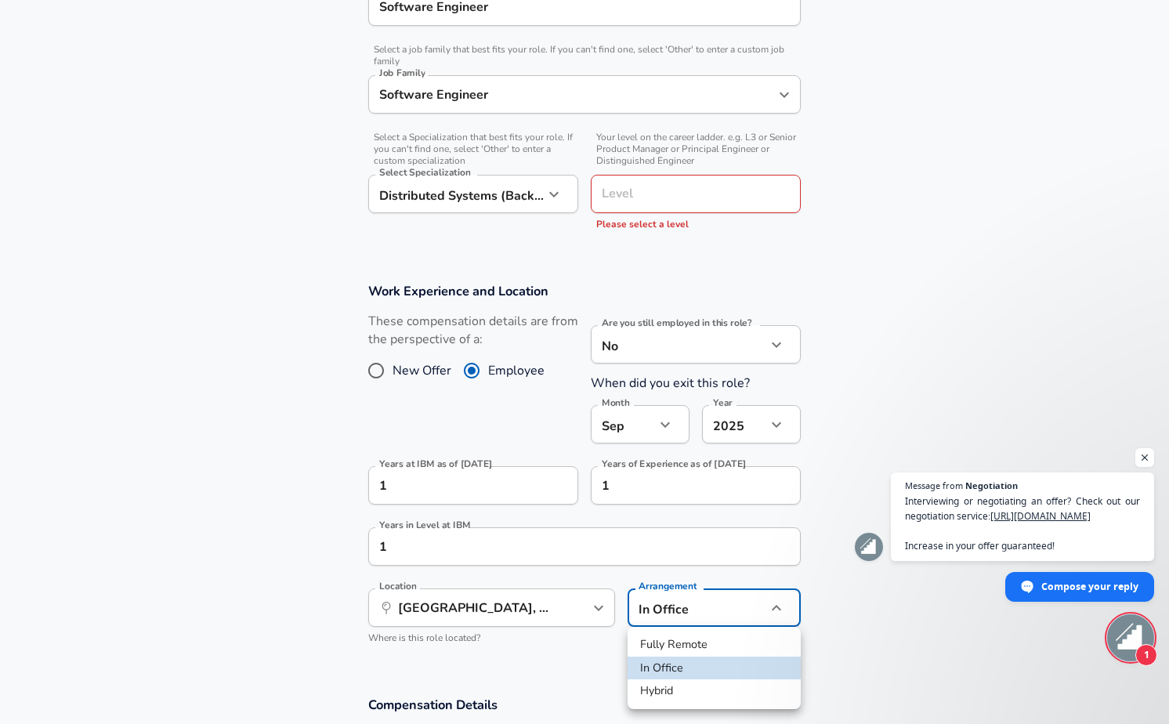
click at [683, 685] on li "Hybrid" at bounding box center [714, 691] width 173 height 24
type input "hybrid"
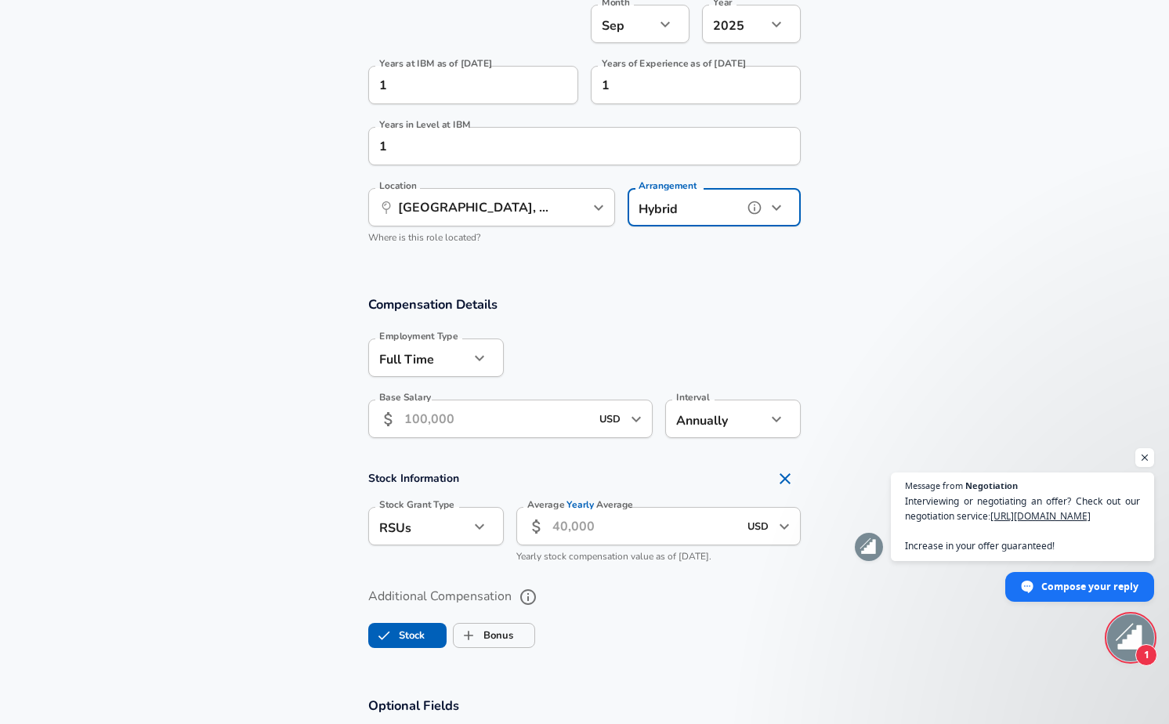
scroll to position [870, 0]
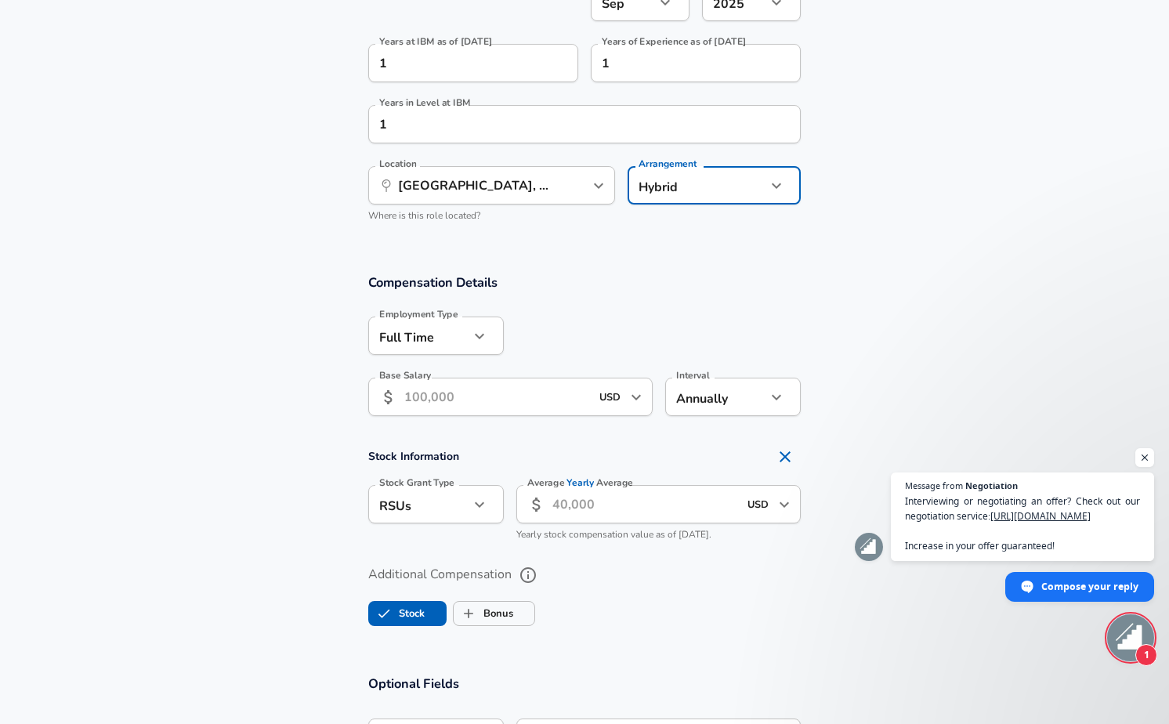
click at [486, 404] on input "Base Salary" at bounding box center [497, 397] width 186 height 38
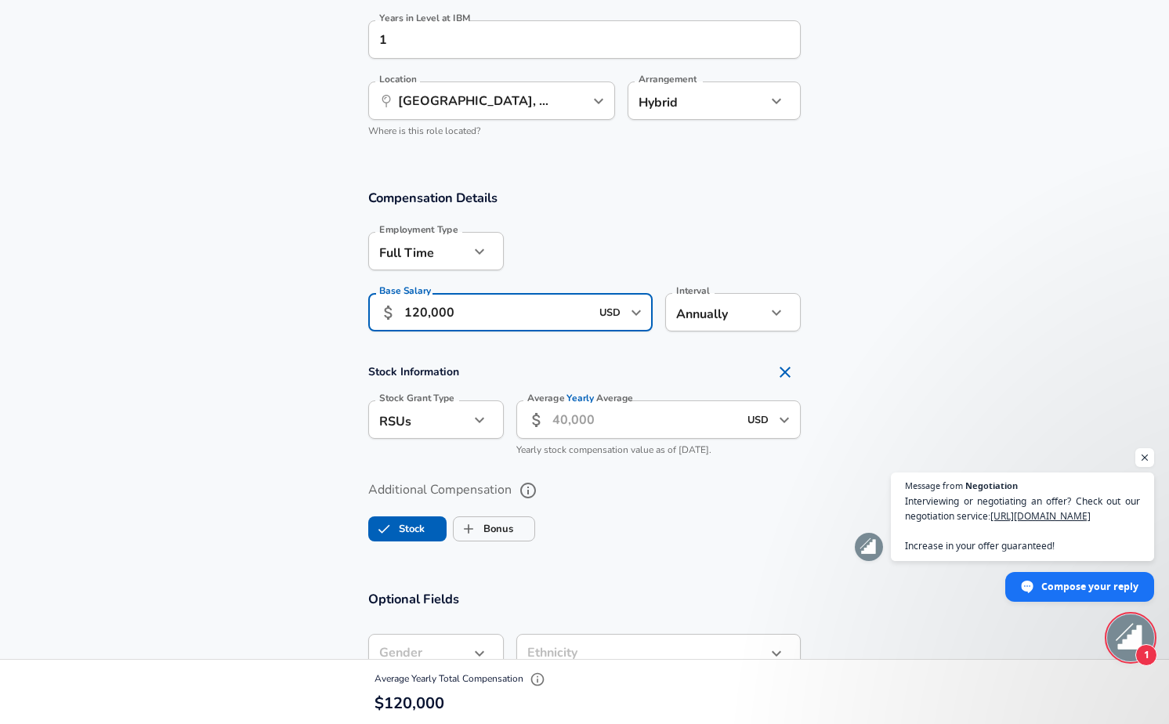
scroll to position [956, 0]
type input "120,000"
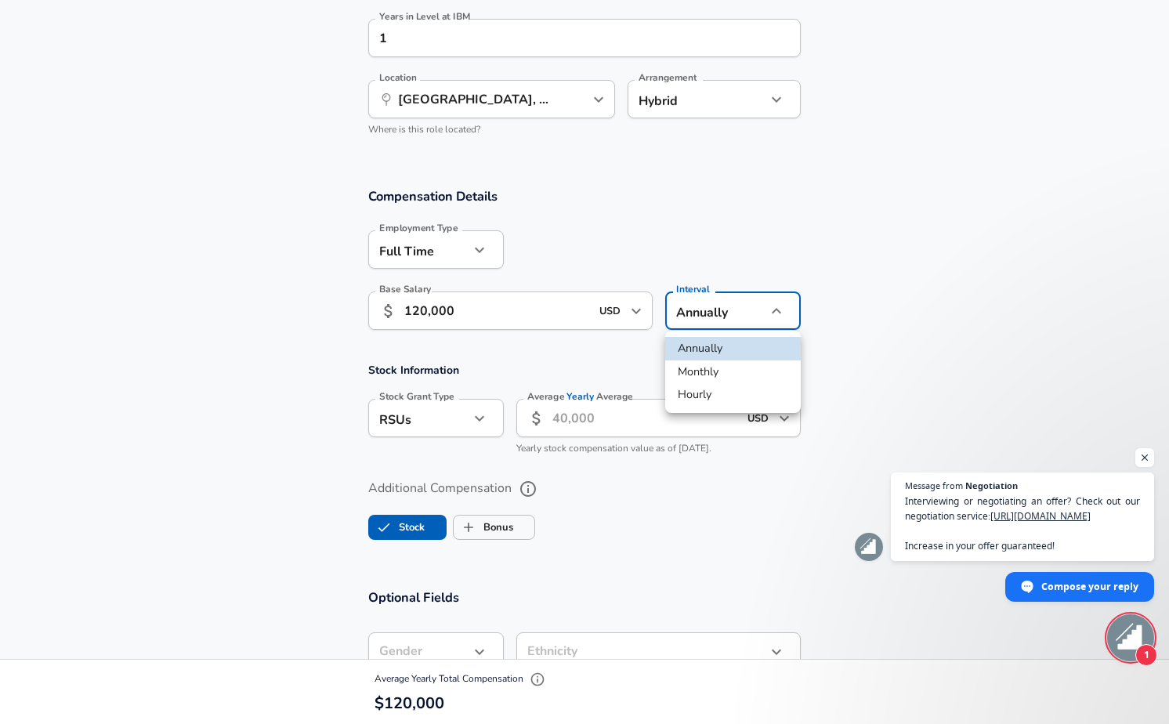
click at [711, 311] on div at bounding box center [584, 362] width 1169 height 724
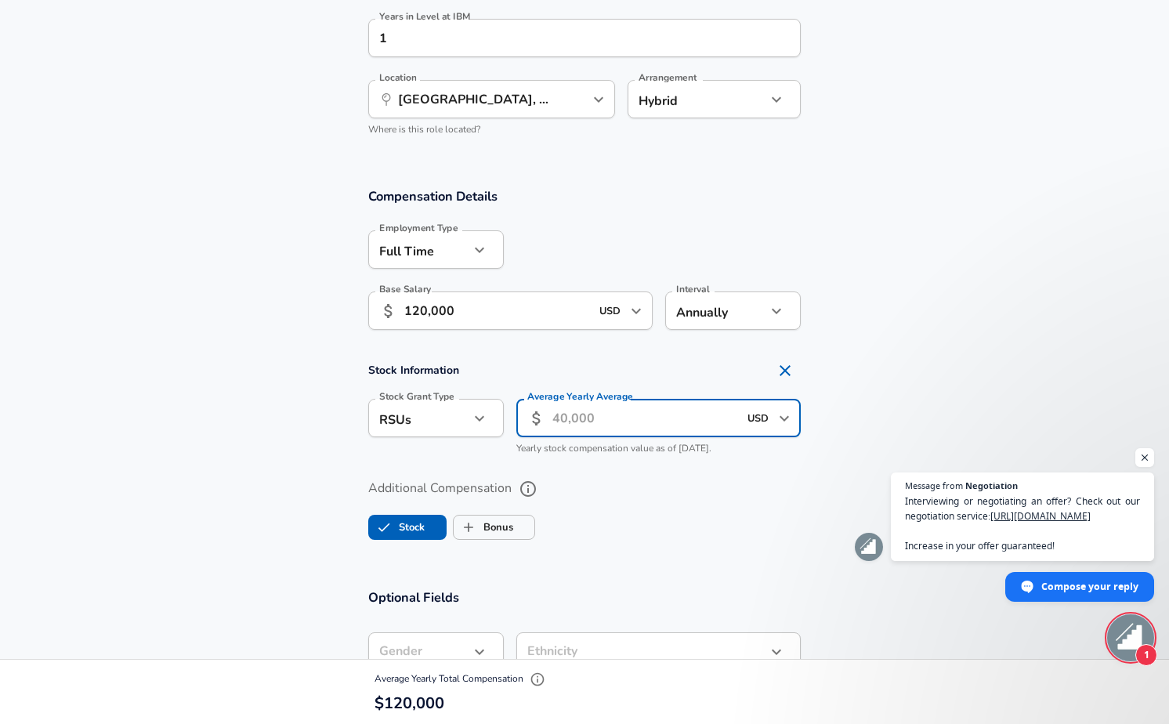
click at [686, 426] on input "Average Yearly Average" at bounding box center [645, 418] width 186 height 38
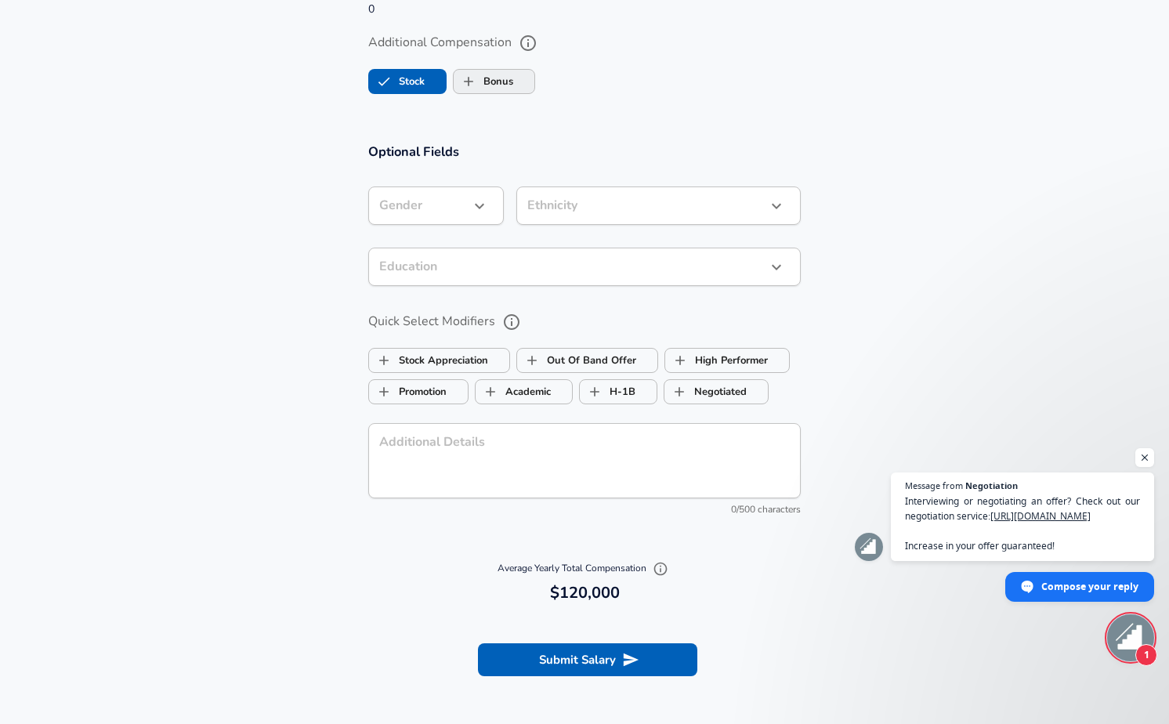
scroll to position [1434, 0]
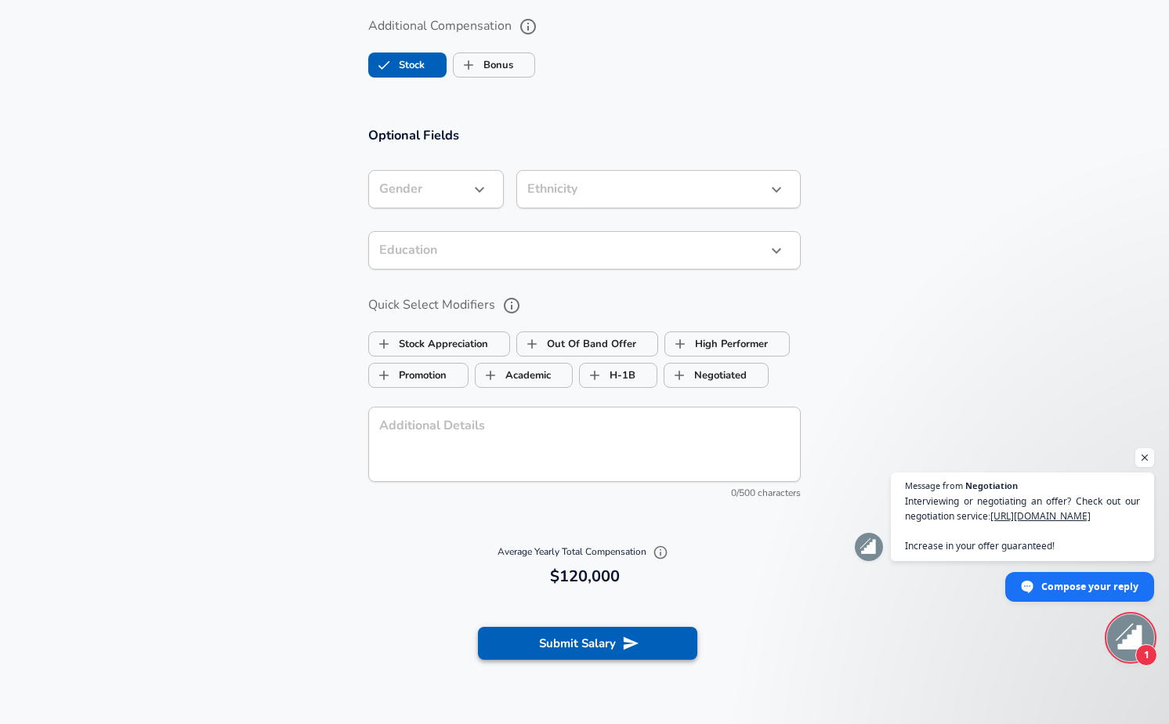
type input "0"
click at [551, 630] on button "Submit Salary" at bounding box center [587, 643] width 219 height 33
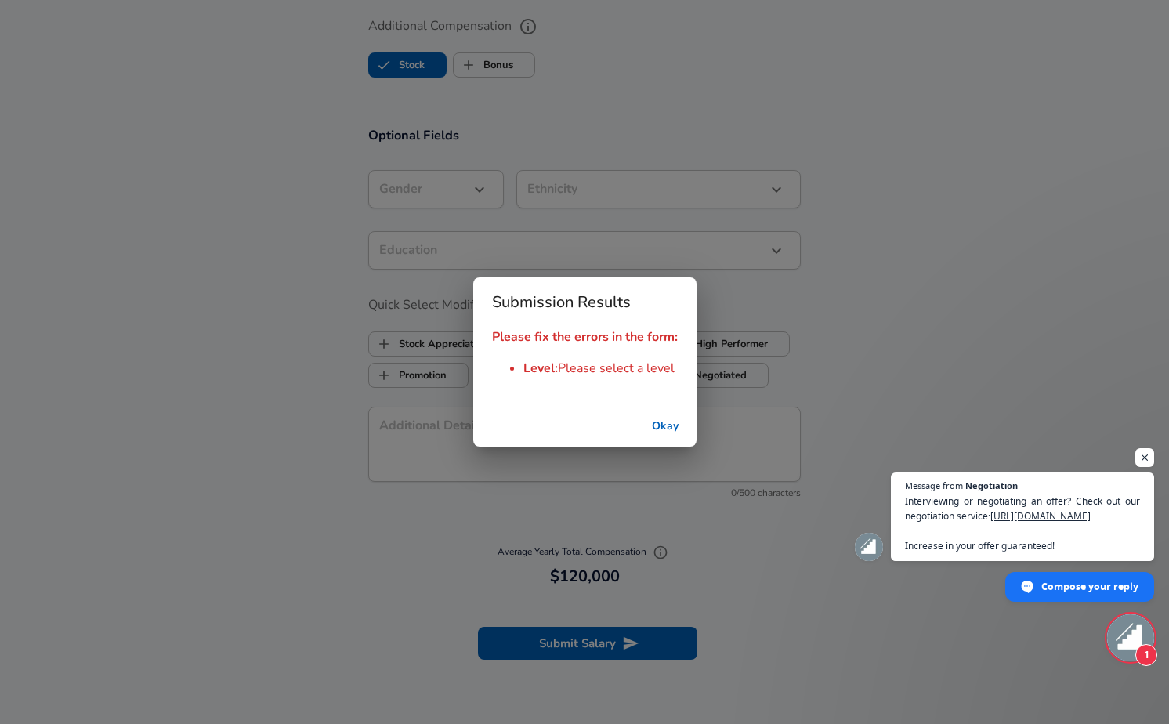
click at [659, 420] on button "Okay" at bounding box center [665, 426] width 50 height 29
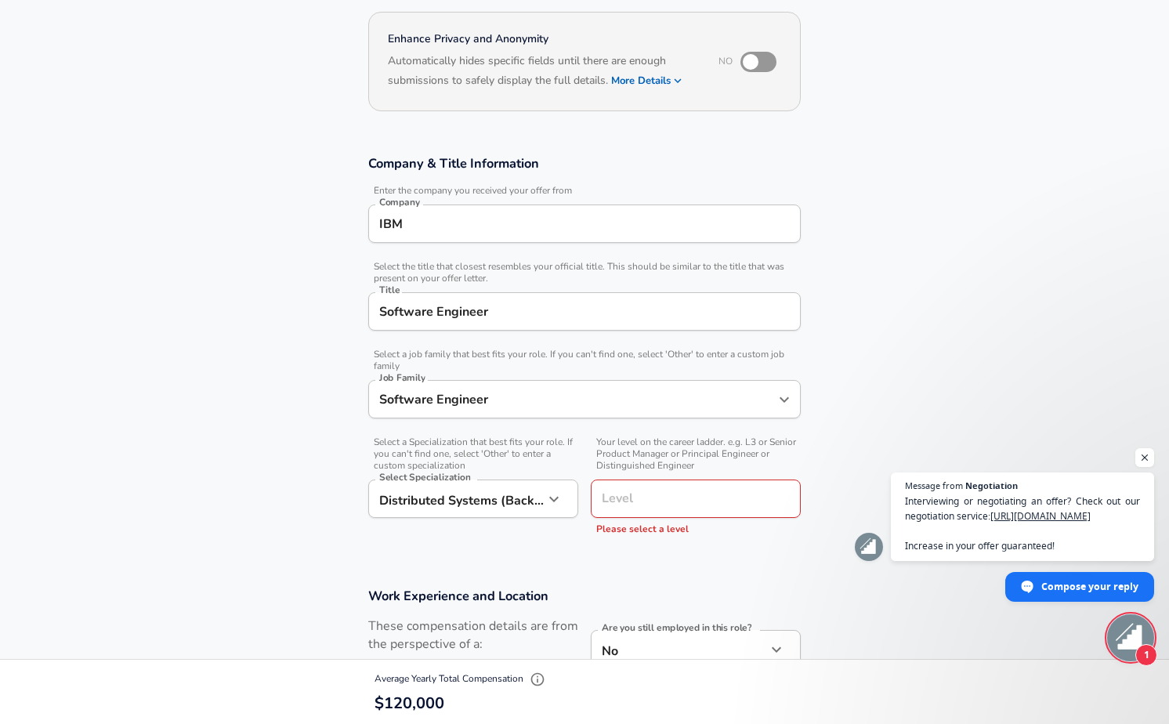
scroll to position [273, 0]
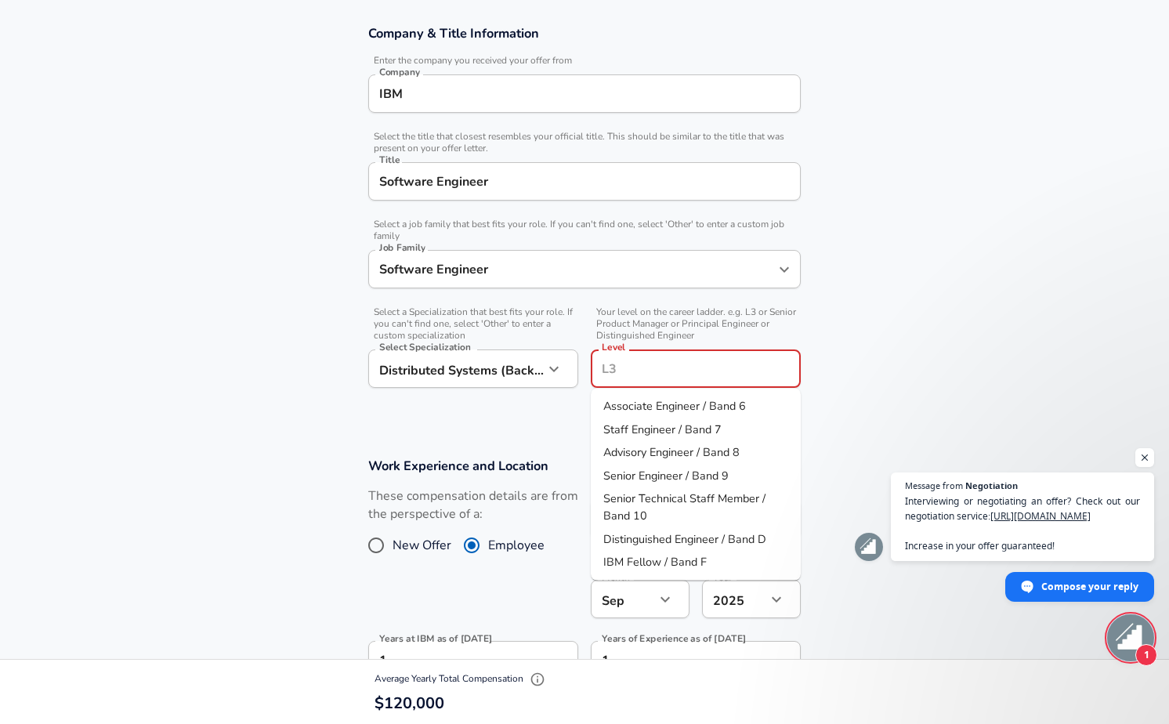
click at [647, 372] on input "Level" at bounding box center [696, 369] width 196 height 24
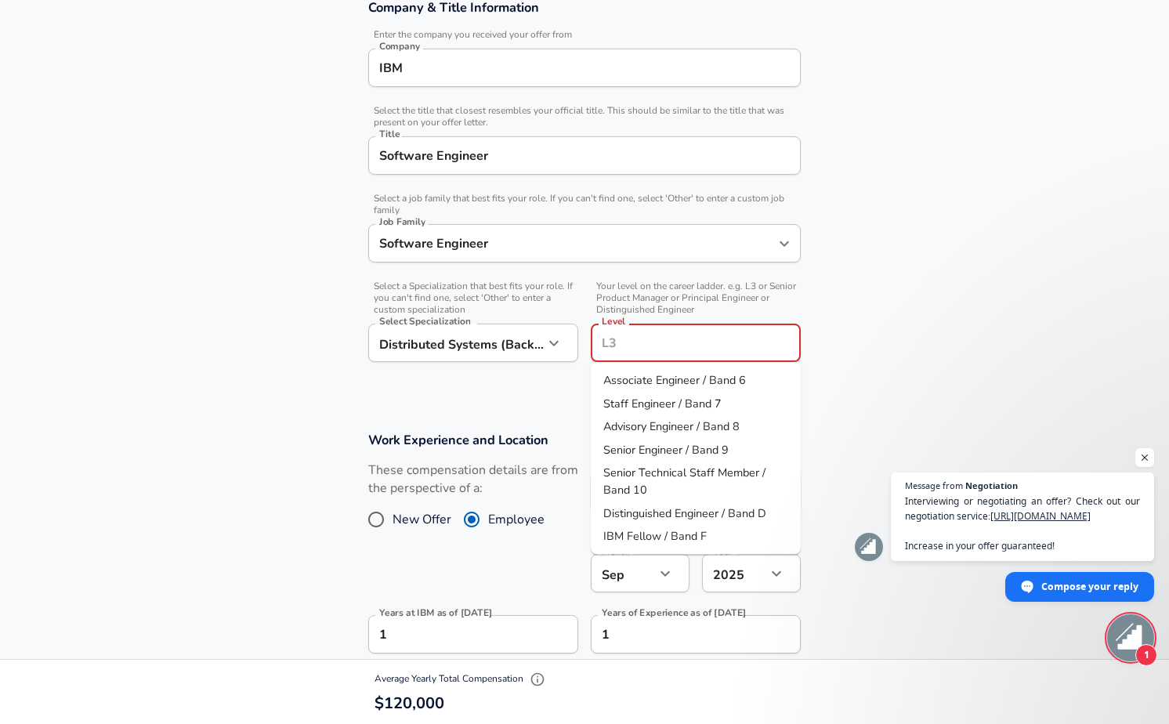
scroll to position [297, 0]
click at [665, 384] on span "Associate Engineer / Band 6" at bounding box center [674, 382] width 143 height 16
type input "Associate Engineer / Band 6"
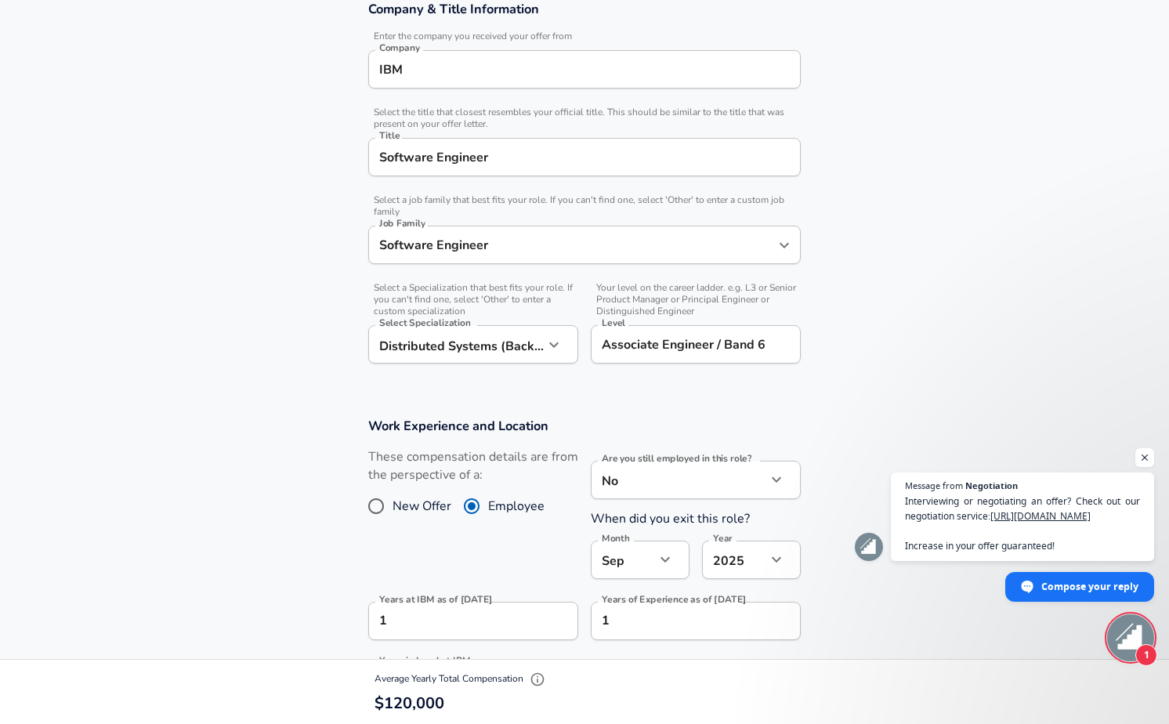
click at [561, 376] on section "Company & Title Information Enter the company you received your offer from Comp…" at bounding box center [584, 190] width 1169 height 417
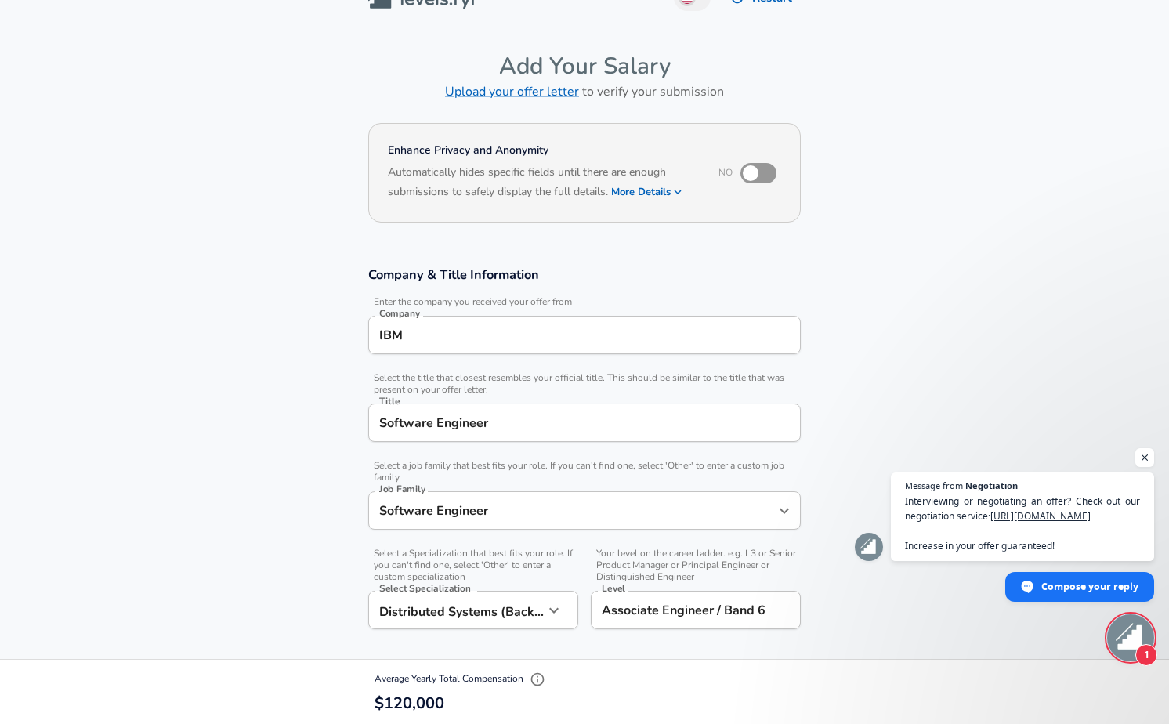
scroll to position [0, 0]
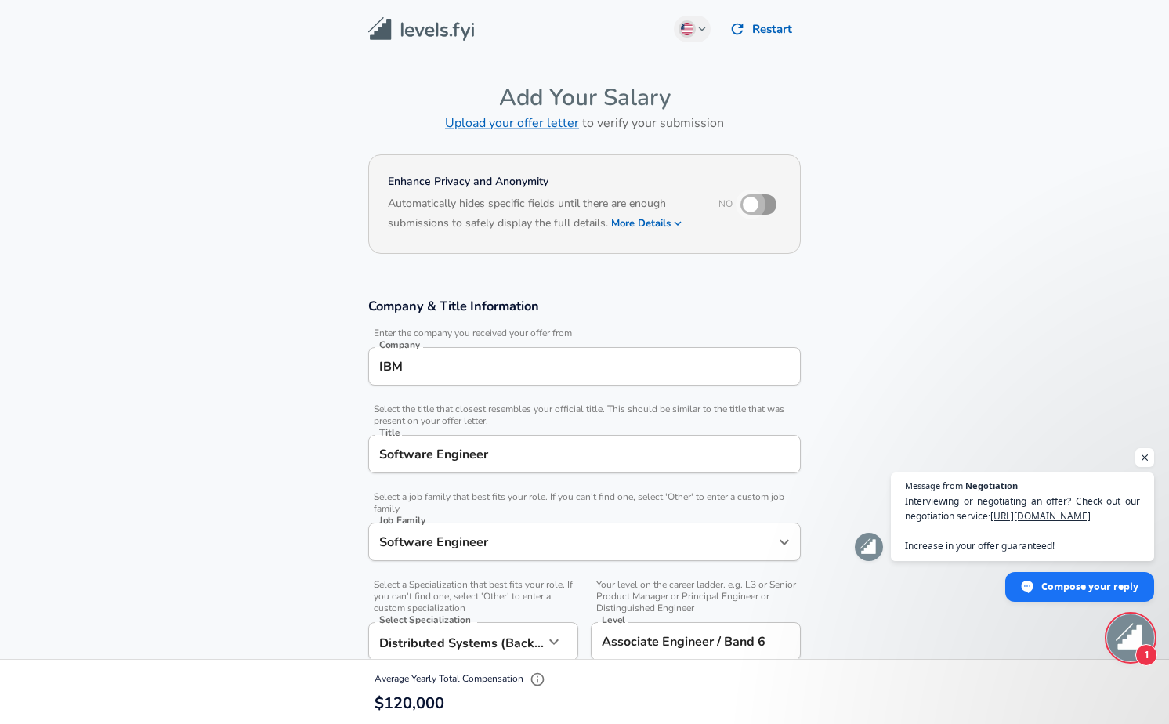
click at [761, 207] on input "checkbox" at bounding box center [750, 205] width 89 height 30
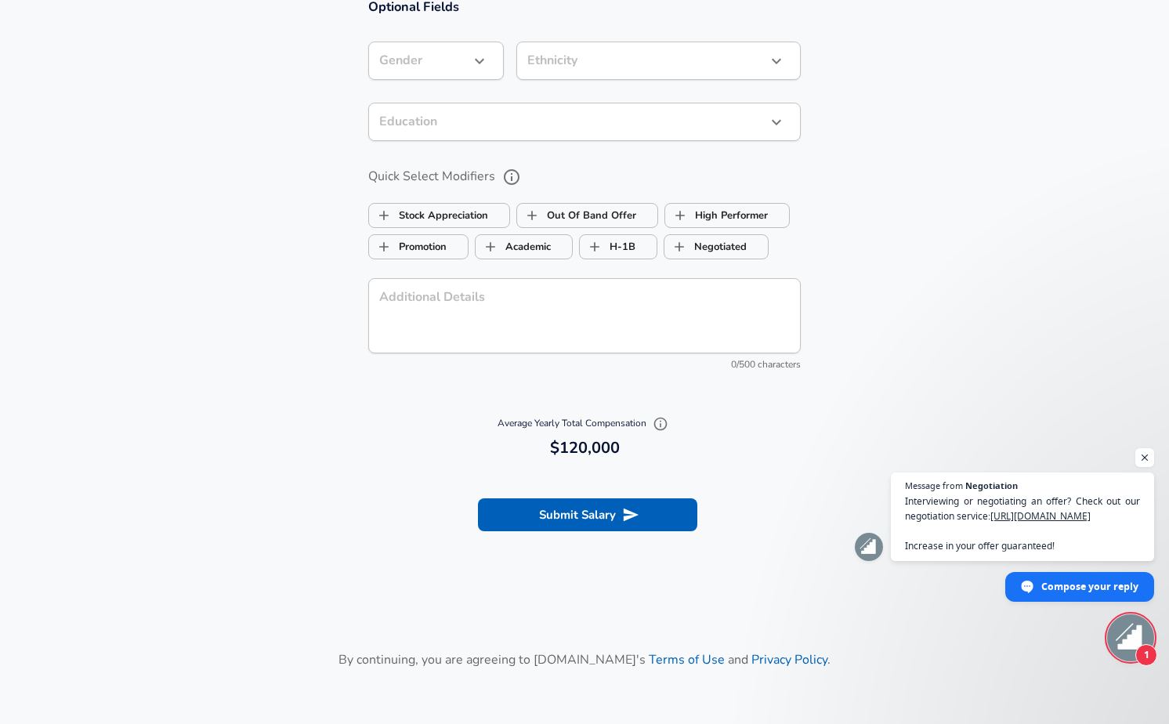
scroll to position [1702, 0]
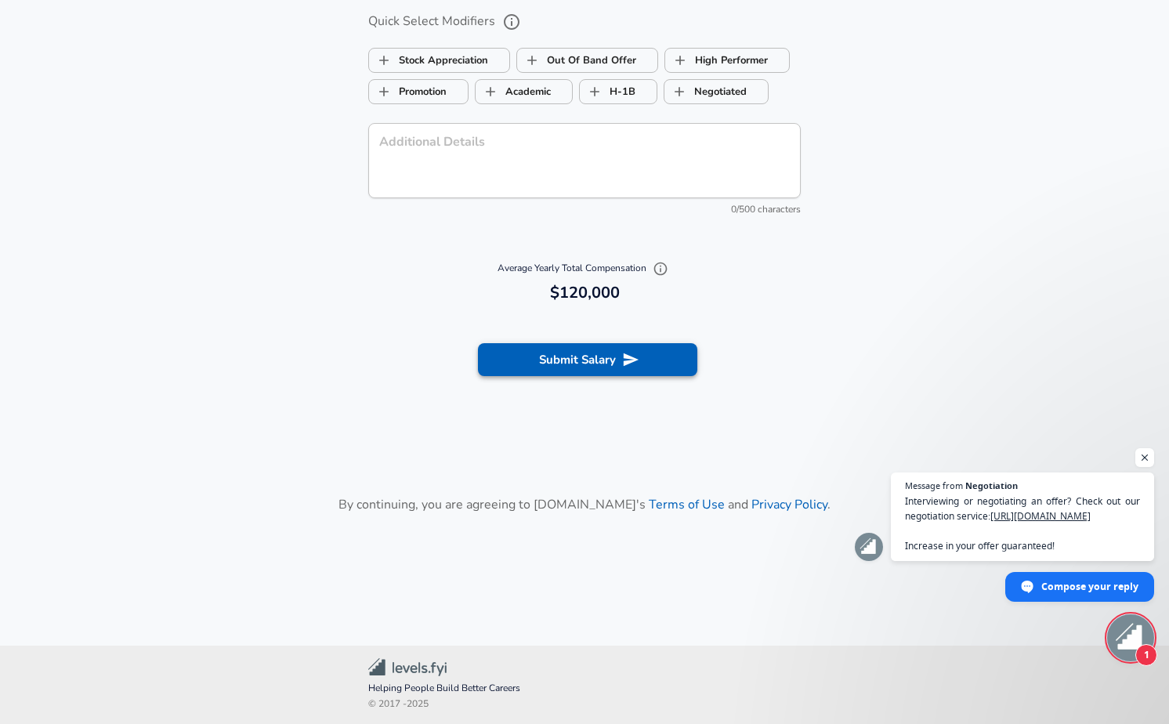
click at [590, 341] on section "Submit Salary" at bounding box center [584, 357] width 1169 height 88
click at [597, 368] on button "Submit Salary" at bounding box center [587, 359] width 219 height 33
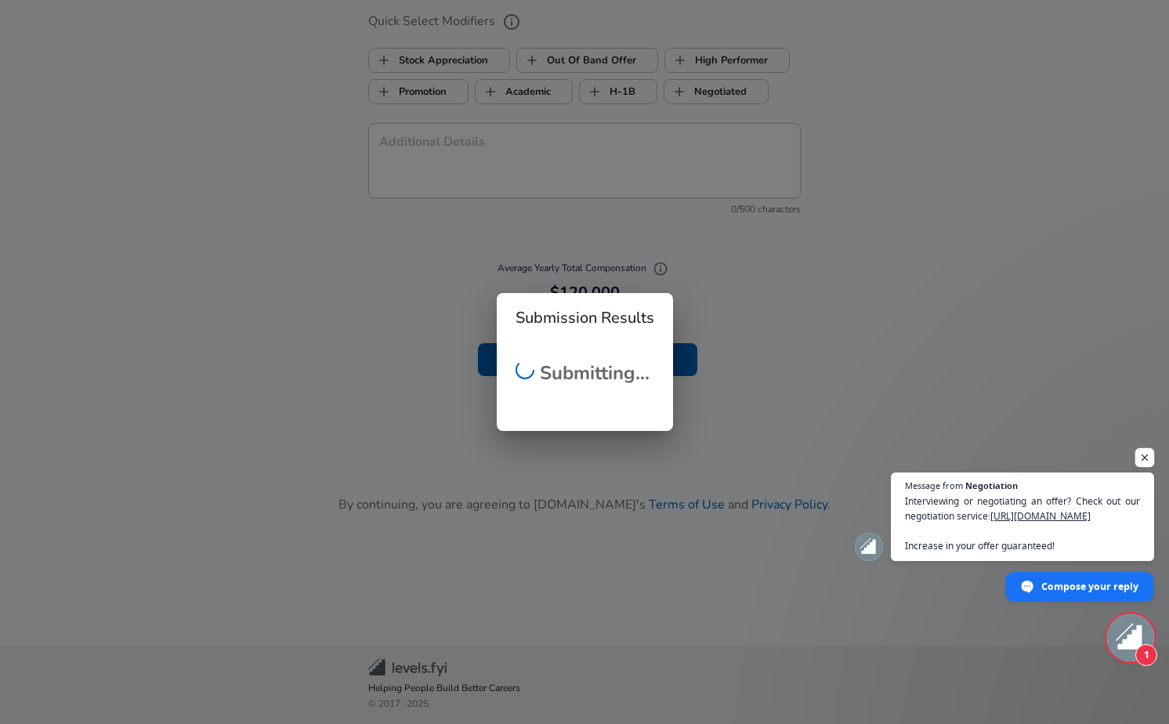
checkbox input "false"
